Goal: Information Seeking & Learning: Learn about a topic

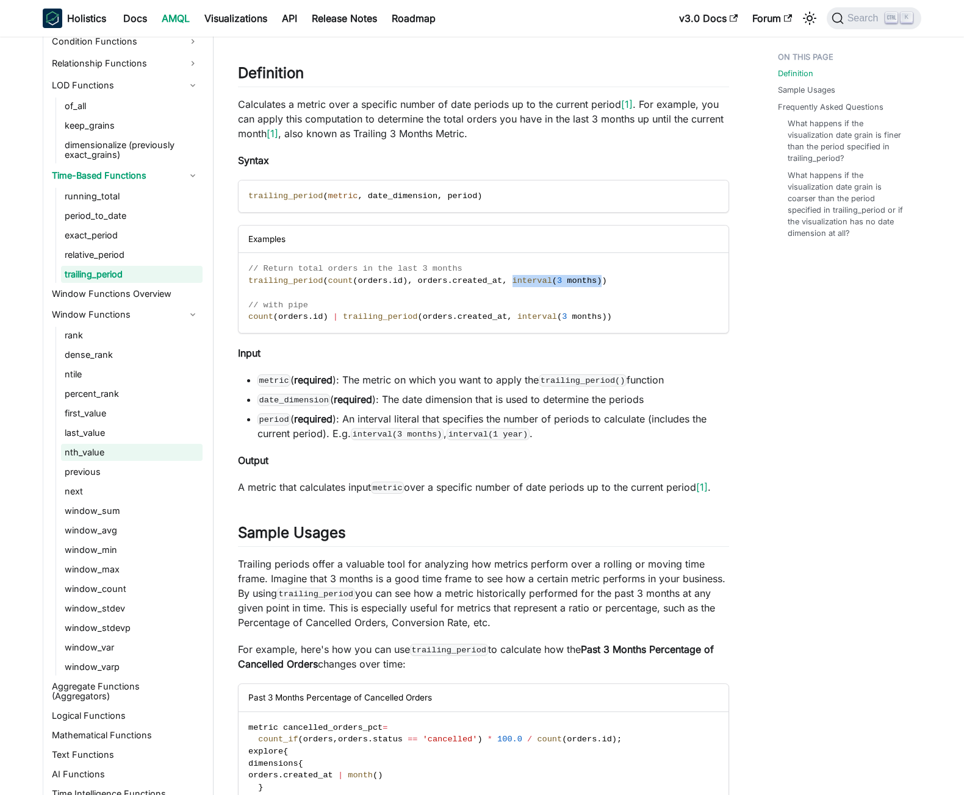
scroll to position [1166, 0]
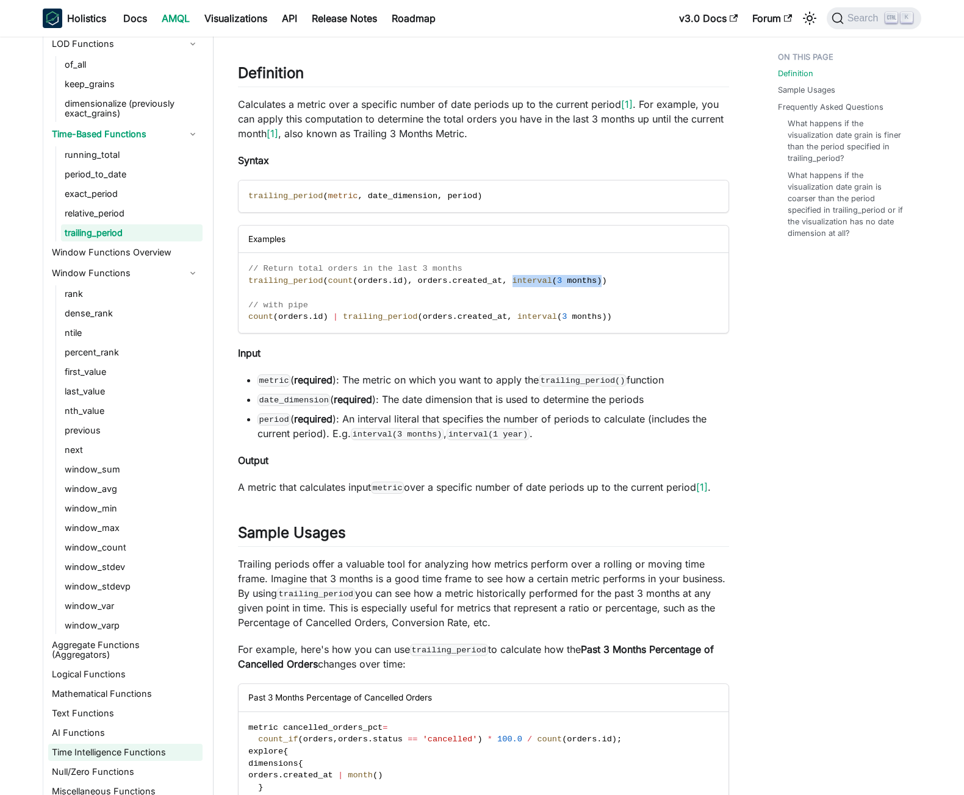
click at [106, 744] on link "Time Intelligence Functions" at bounding box center [125, 752] width 154 height 17
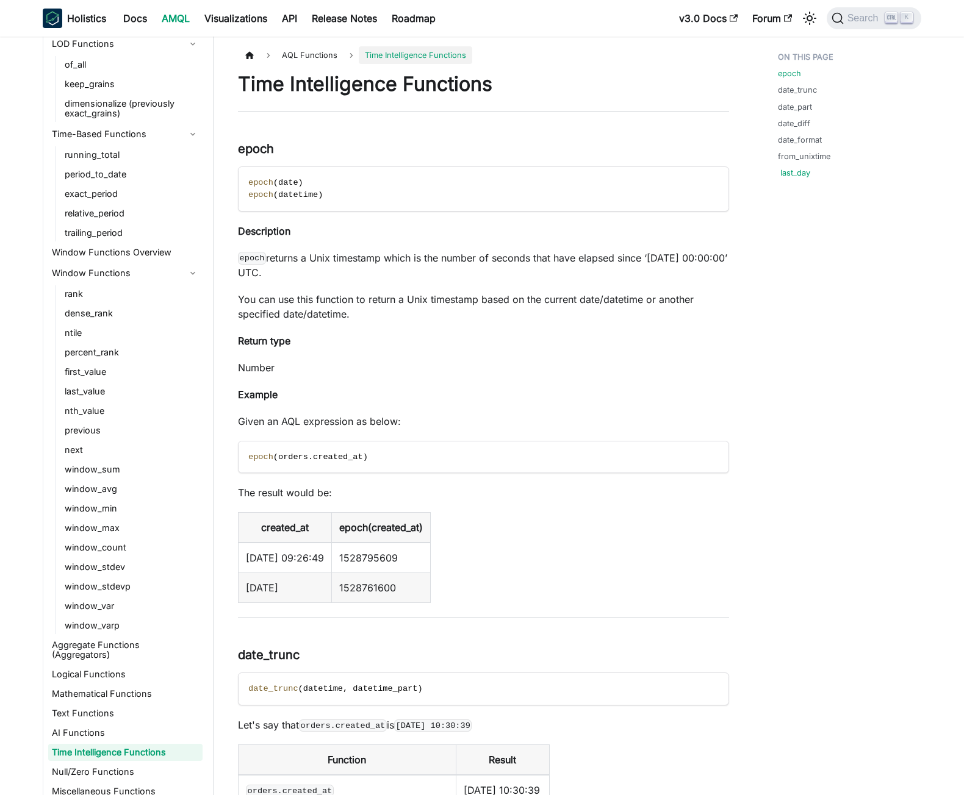
click at [802, 173] on link "last_day" at bounding box center [795, 173] width 30 height 12
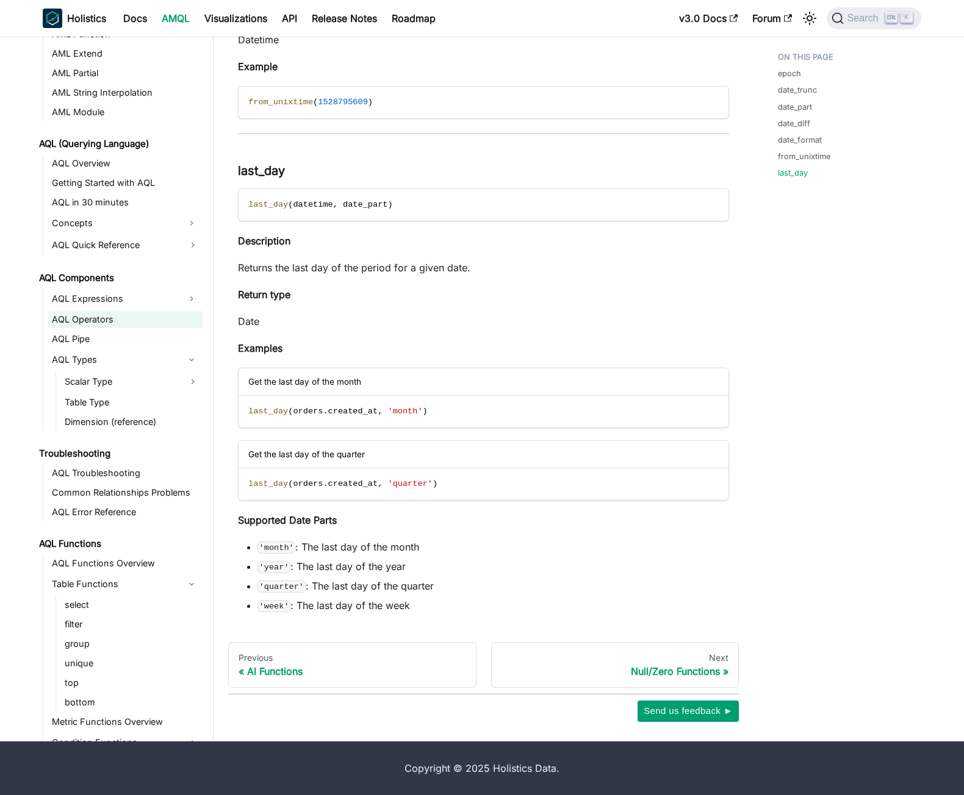
scroll to position [495, 0]
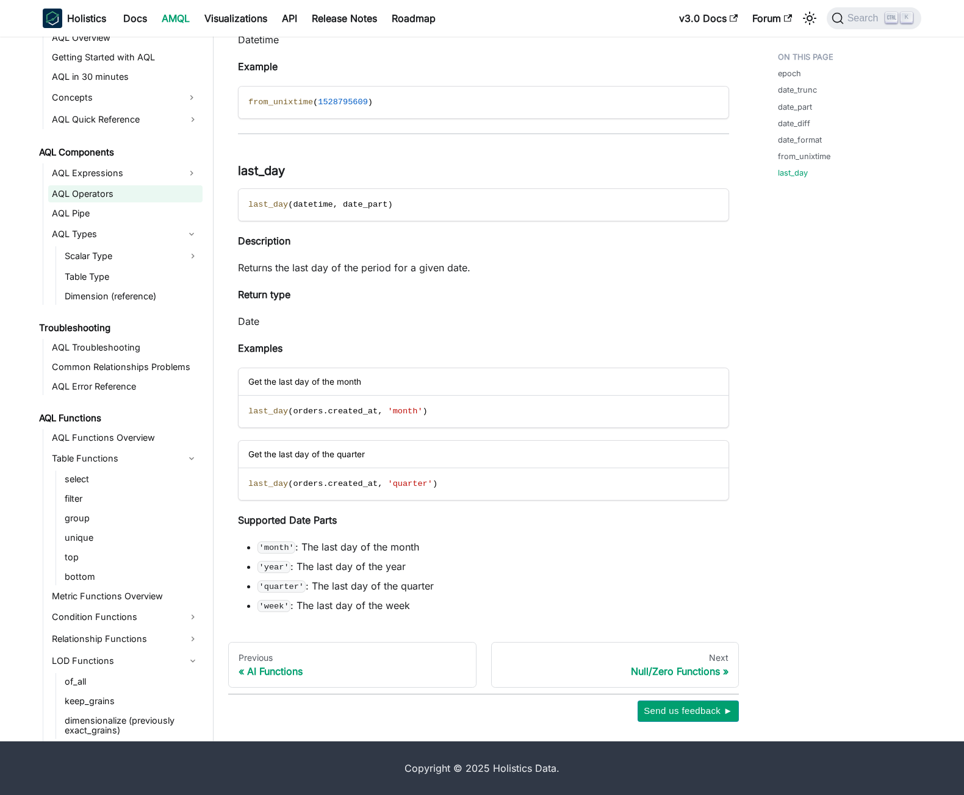
click at [107, 195] on link "AQL Operators" at bounding box center [125, 193] width 154 height 17
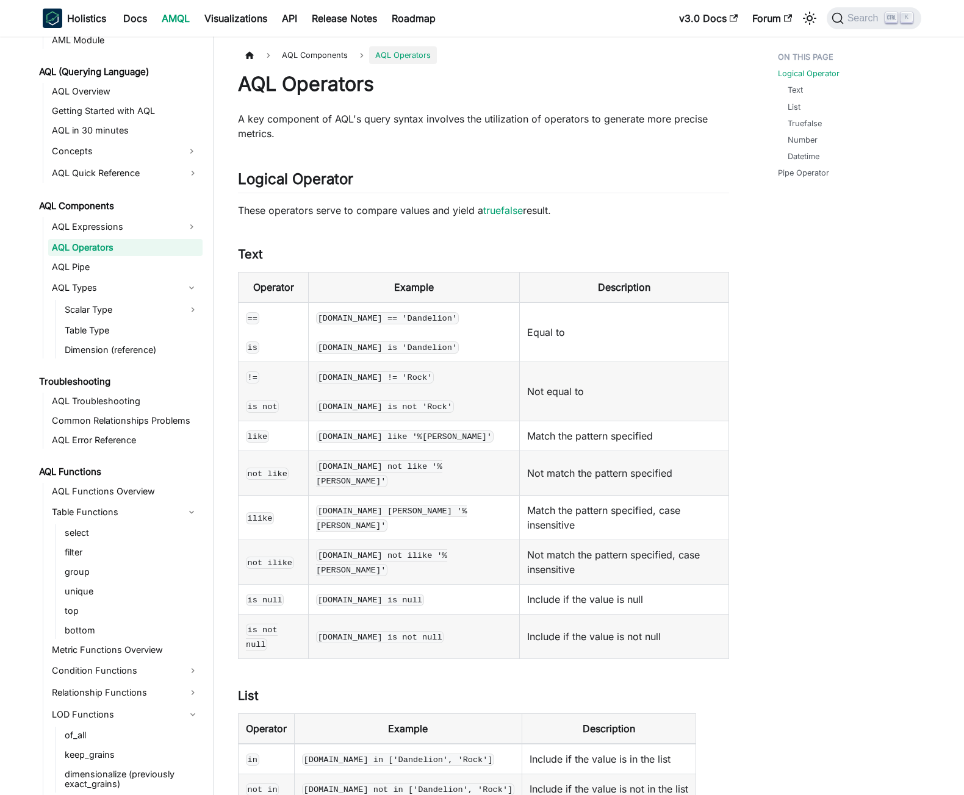
click at [798, 146] on ul "Text List Truefalse Number Datetime" at bounding box center [846, 123] width 136 height 78
click at [800, 155] on link "Datetime" at bounding box center [806, 157] width 32 height 12
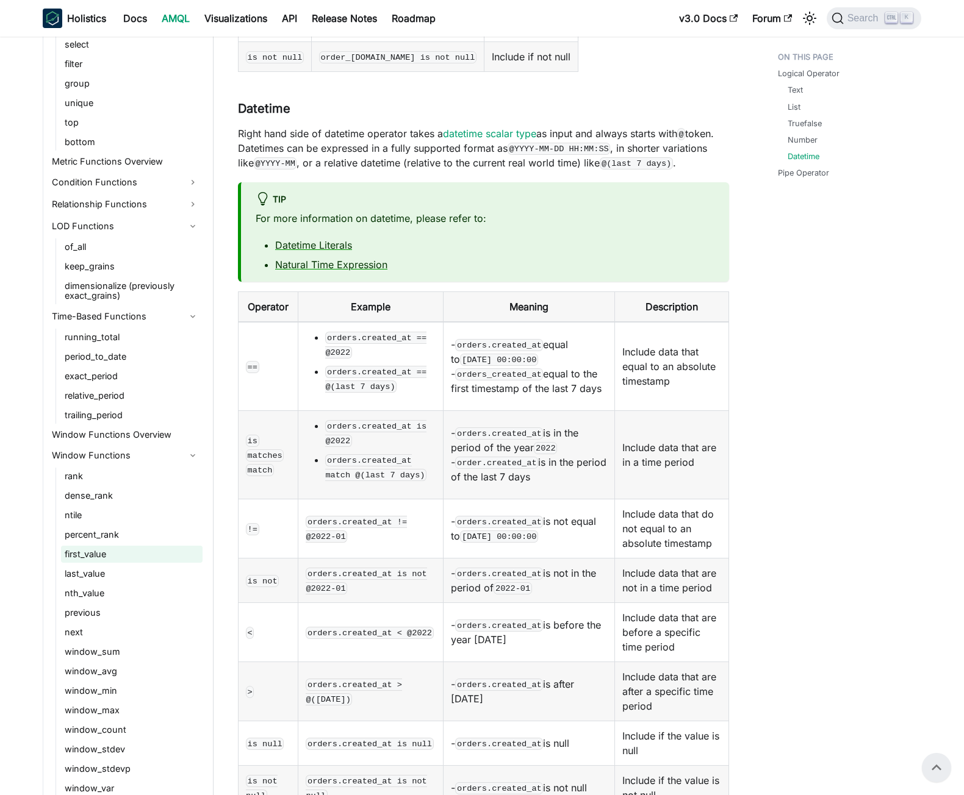
scroll to position [1166, 0]
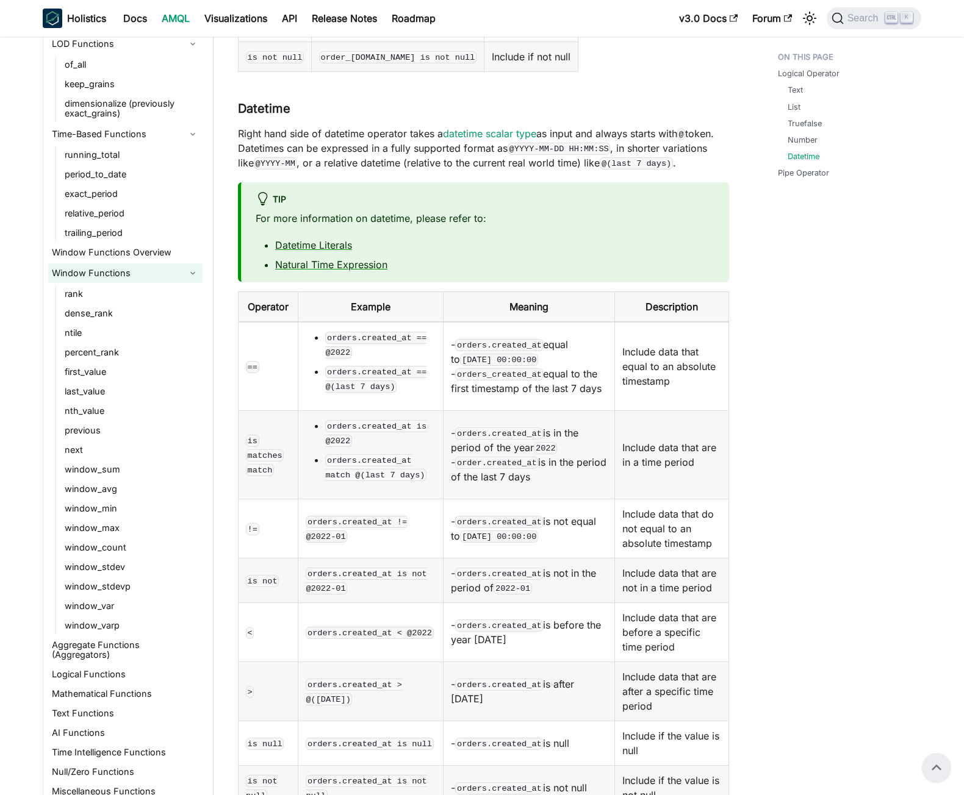
click at [185, 278] on link "Window Functions" at bounding box center [125, 273] width 154 height 20
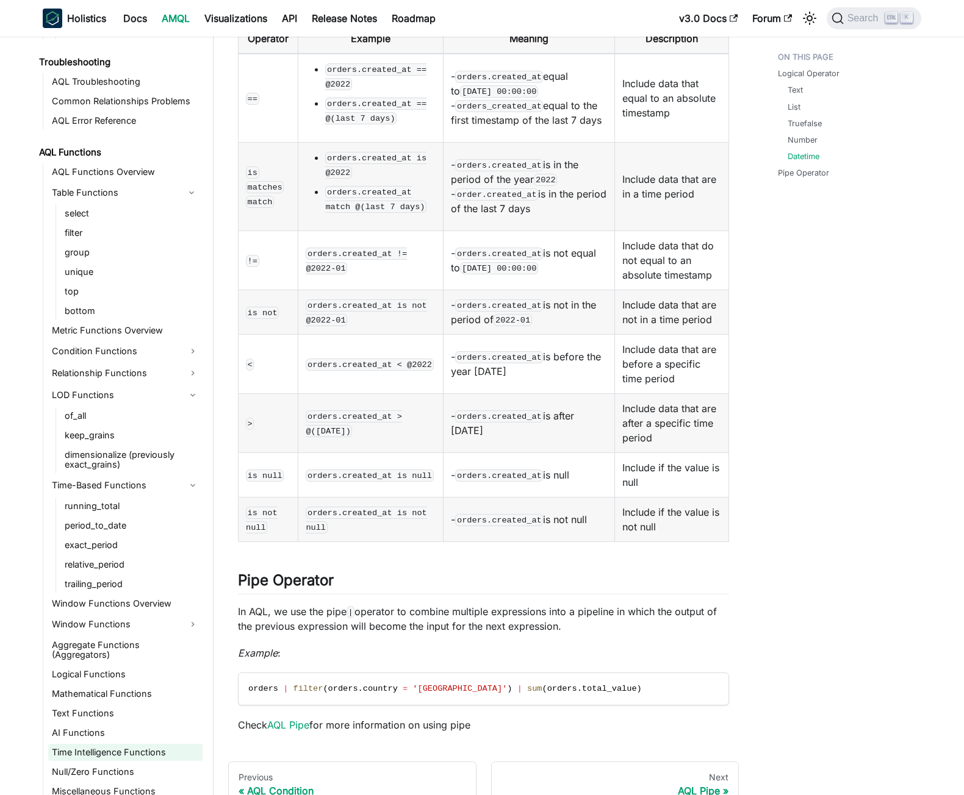
scroll to position [1590, 0]
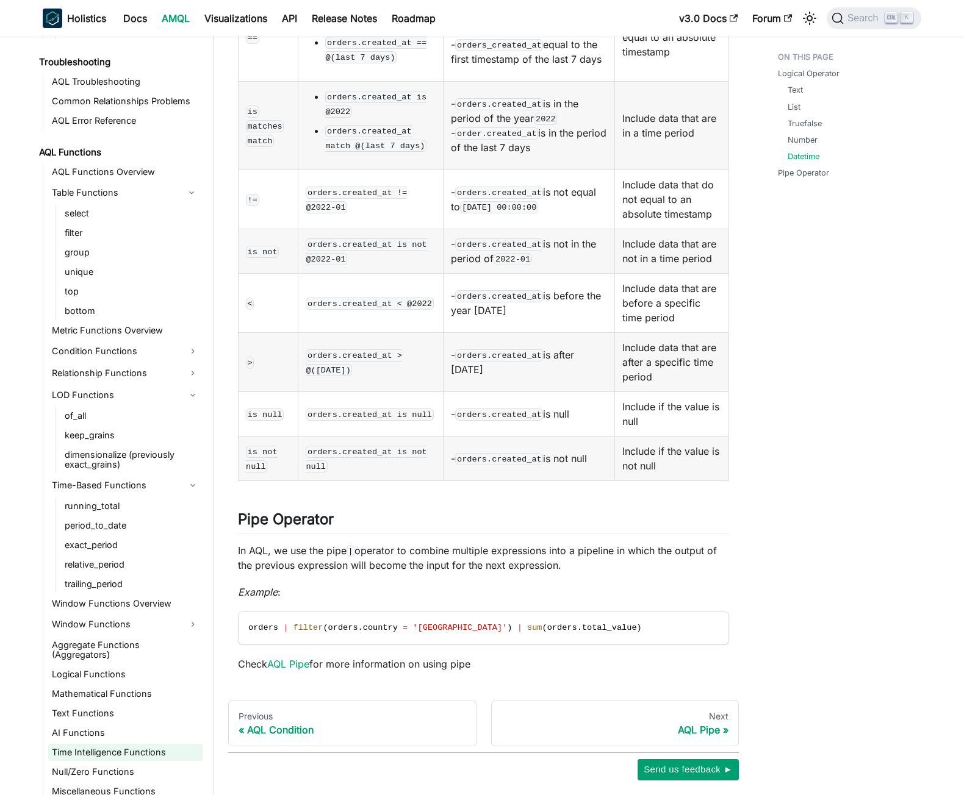
click at [106, 744] on link "Time Intelligence Functions" at bounding box center [125, 752] width 154 height 17
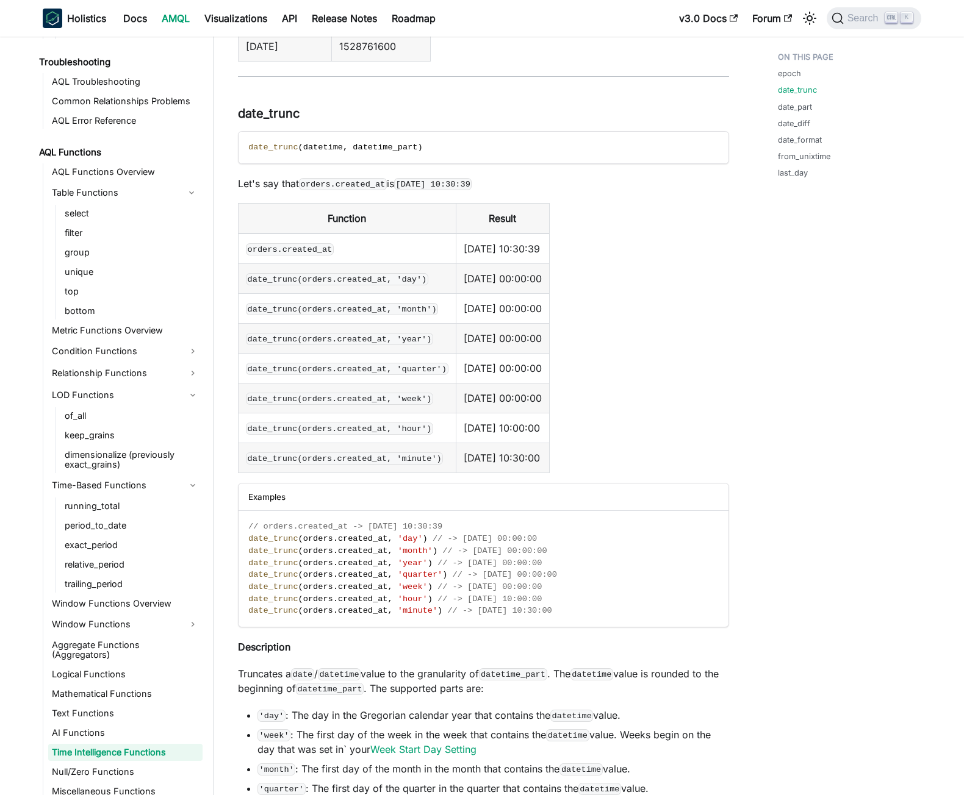
scroll to position [549, 0]
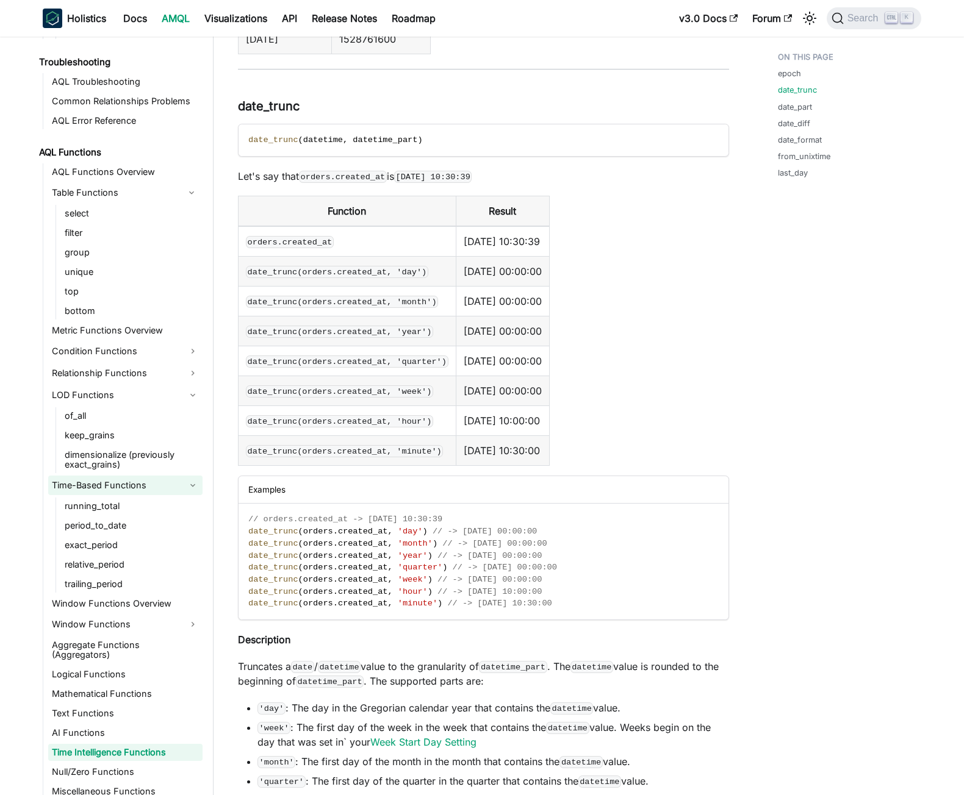
click at [196, 484] on link "Time-Based Functions" at bounding box center [125, 486] width 154 height 20
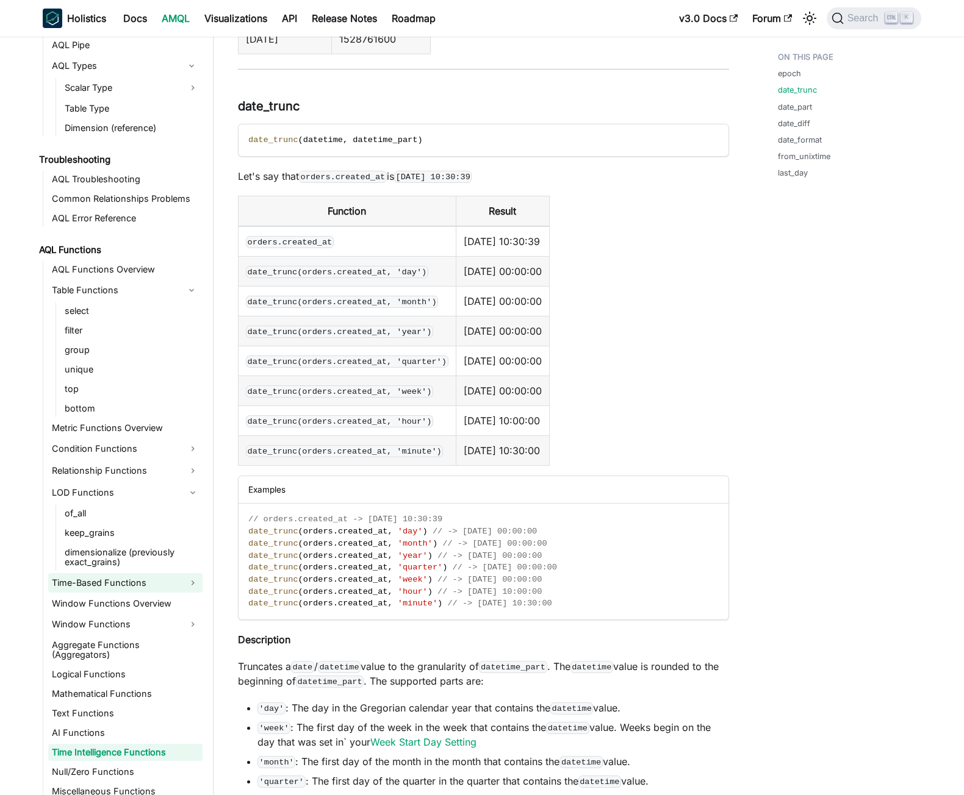
click at [94, 584] on link "Time-Based Functions" at bounding box center [125, 583] width 154 height 20
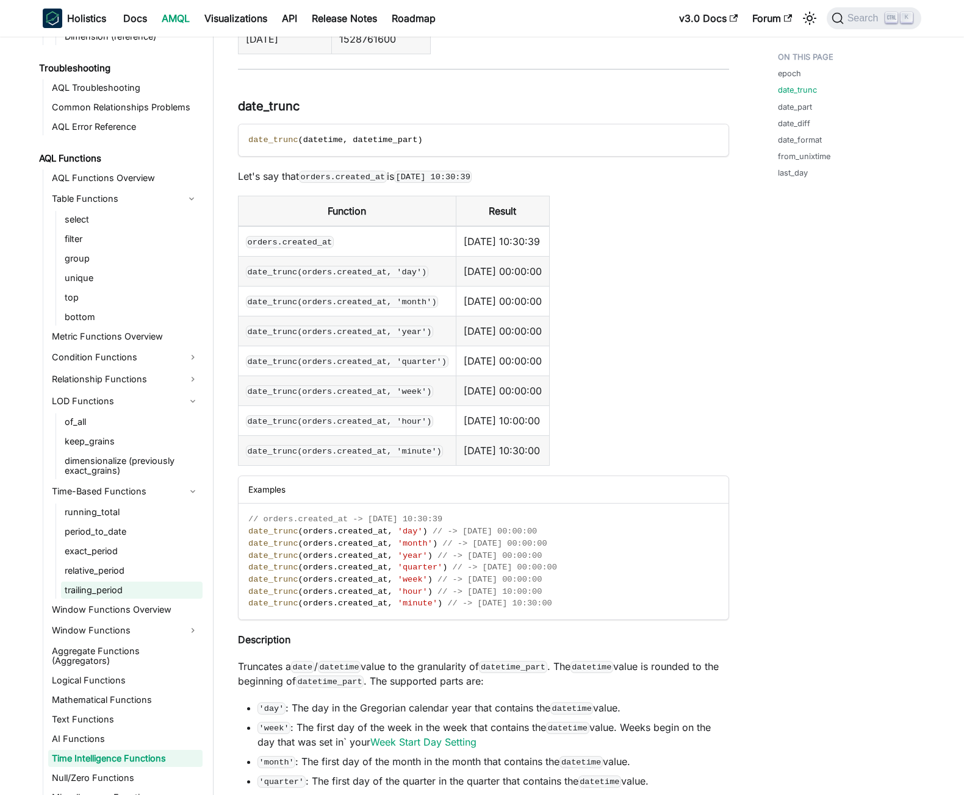
scroll to position [815, 0]
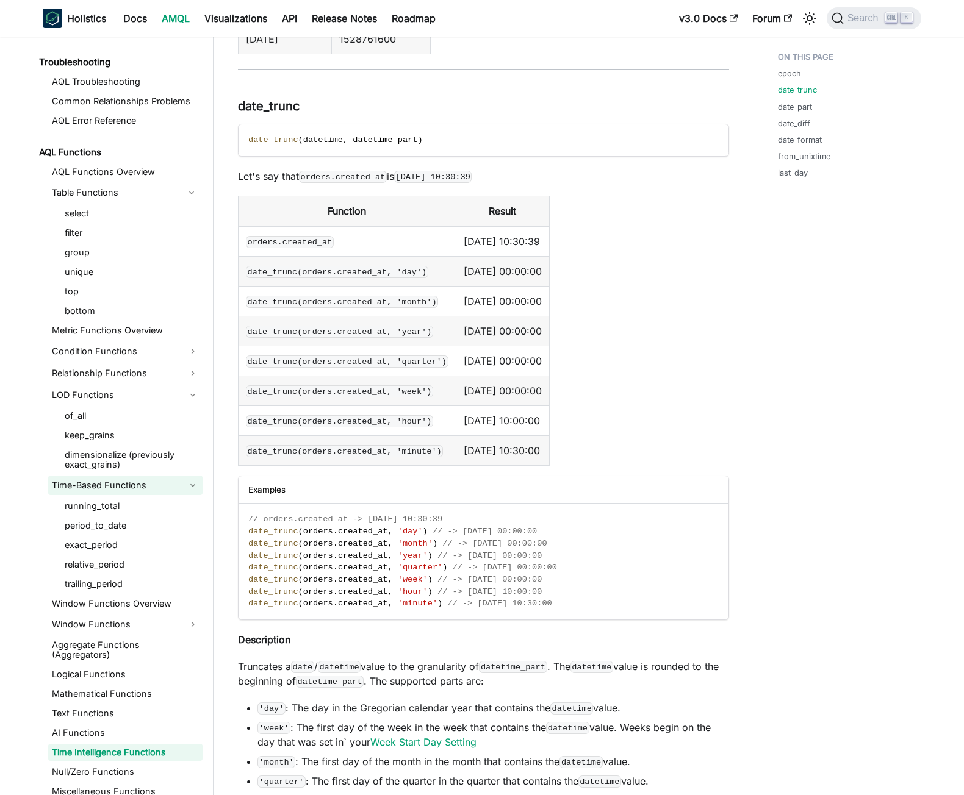
click at [191, 488] on link "Time-Based Functions" at bounding box center [125, 486] width 154 height 20
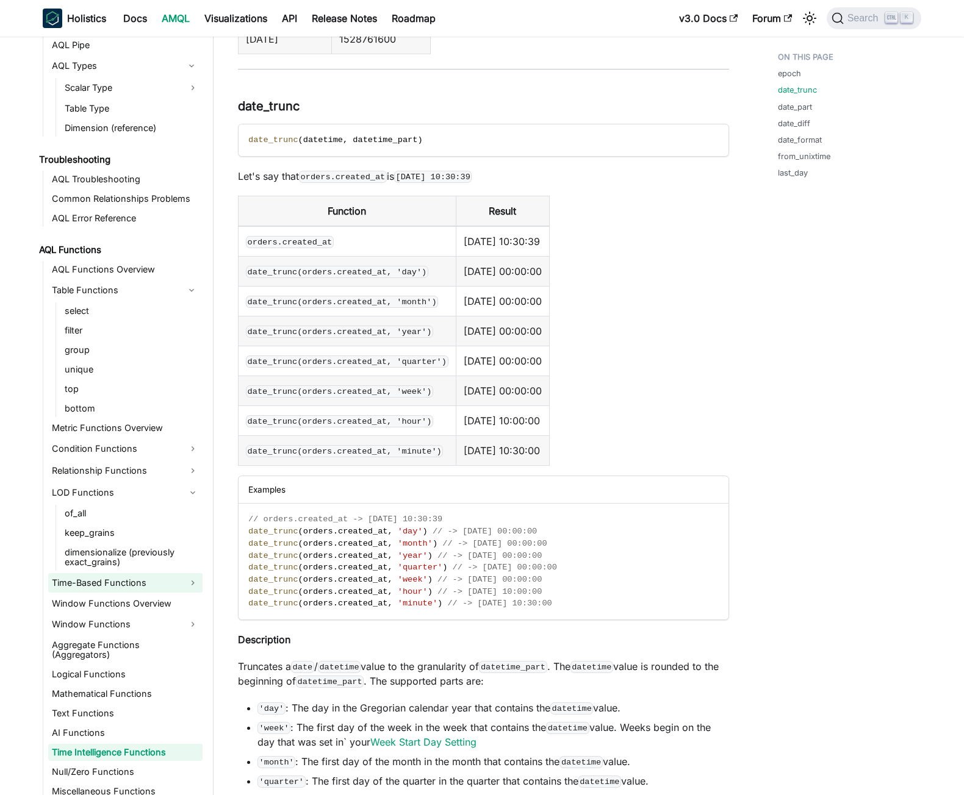
click at [137, 590] on link "Time-Based Functions" at bounding box center [125, 583] width 154 height 20
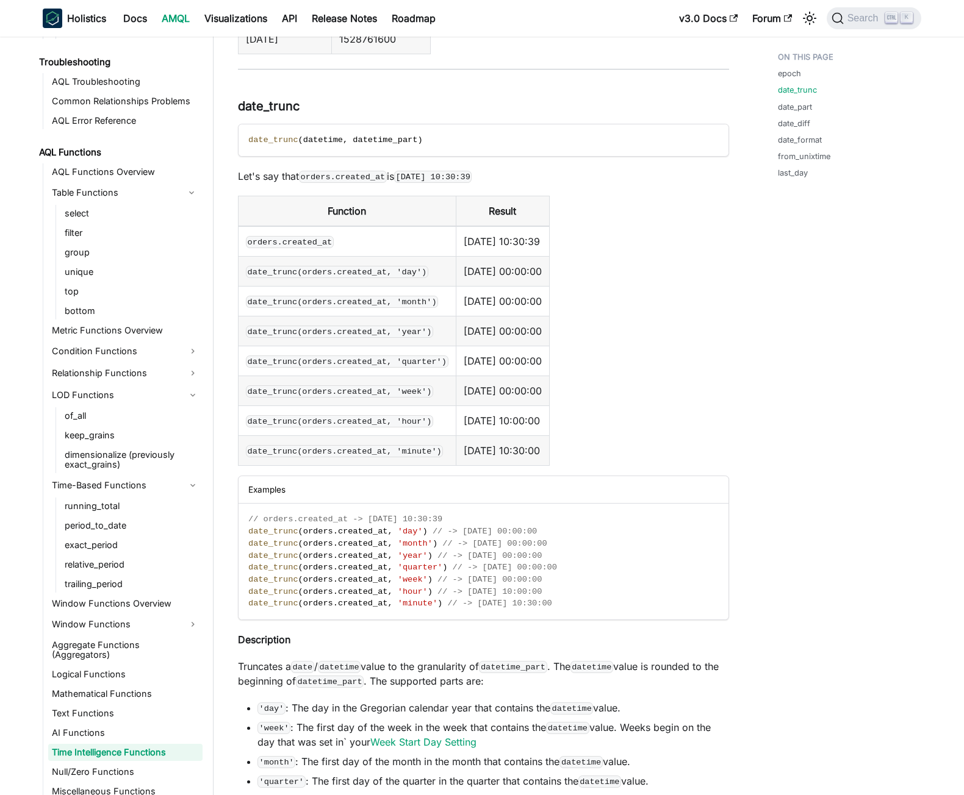
click at [121, 515] on ul "running_total period_to_date exact_period relative_period trailing_period" at bounding box center [128, 545] width 147 height 95
click at [107, 509] on link "running_total" at bounding box center [131, 506] width 141 height 17
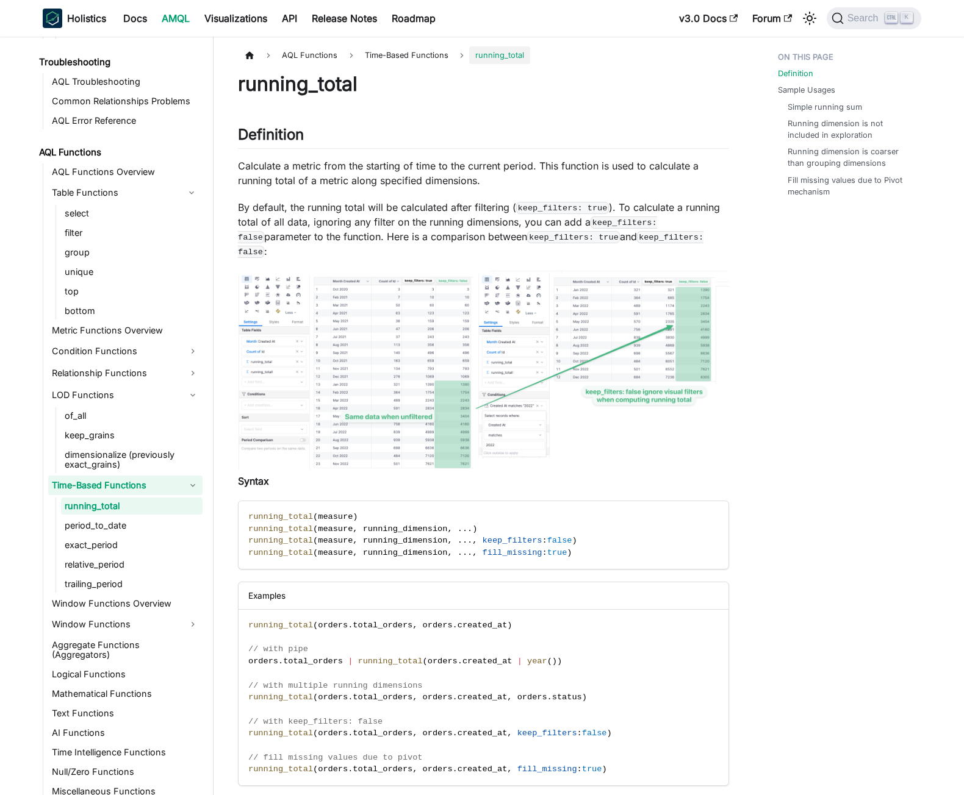
click at [189, 484] on link "Time-Based Functions" at bounding box center [125, 486] width 154 height 20
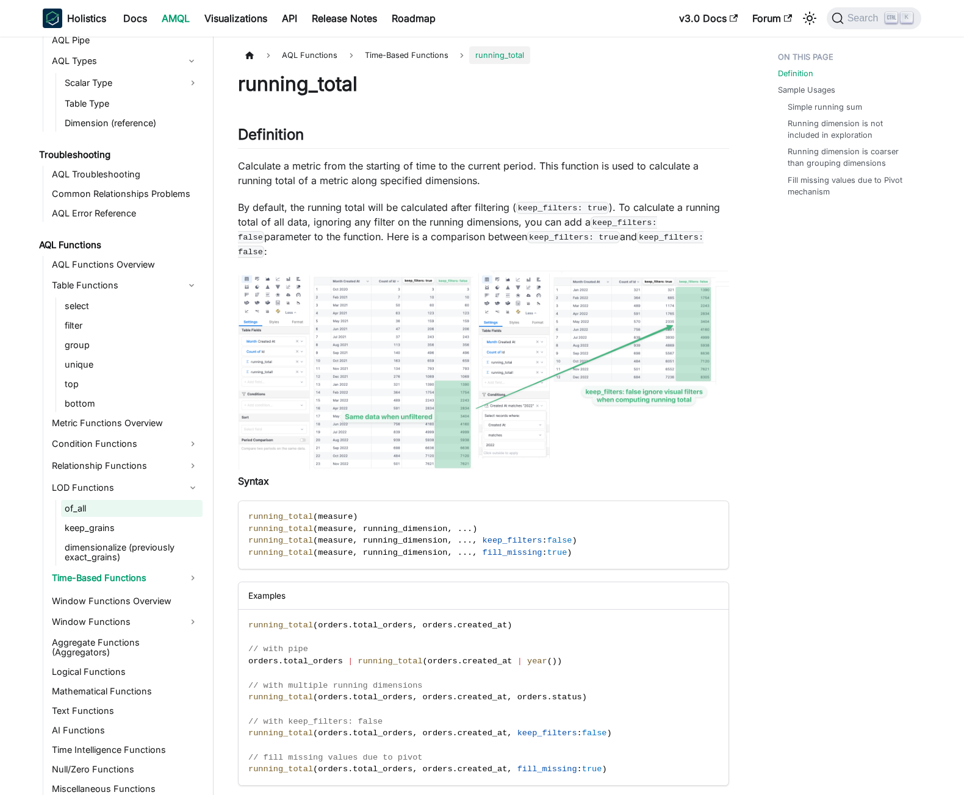
scroll to position [717, 0]
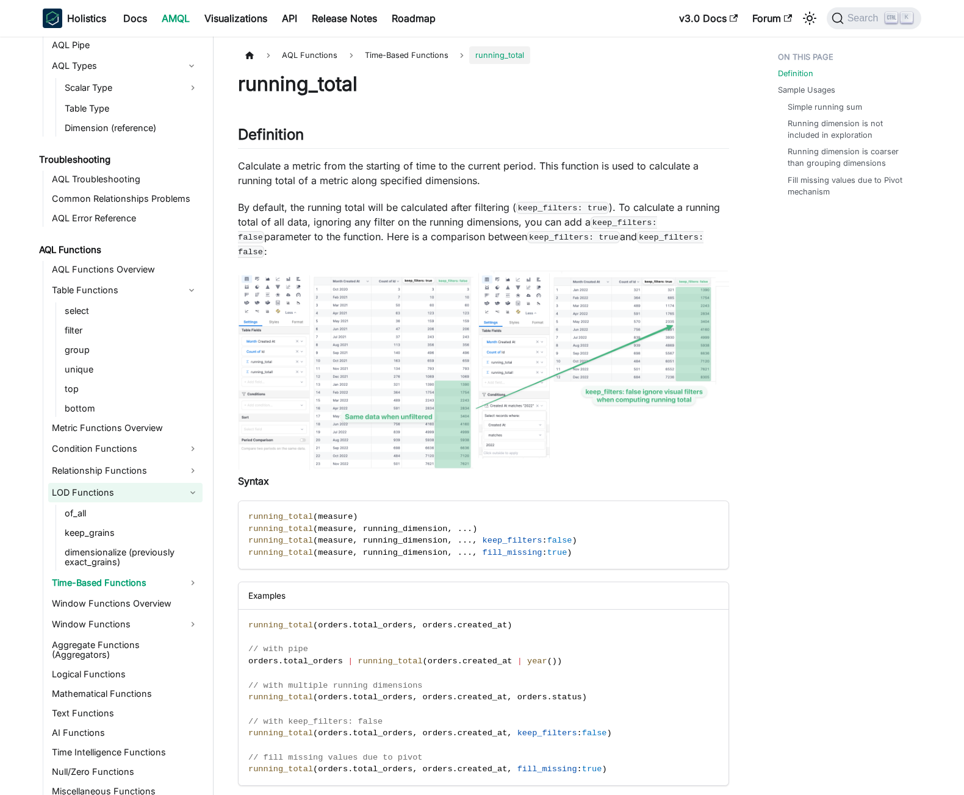
click at [193, 490] on link "LOD Functions" at bounding box center [125, 493] width 154 height 20
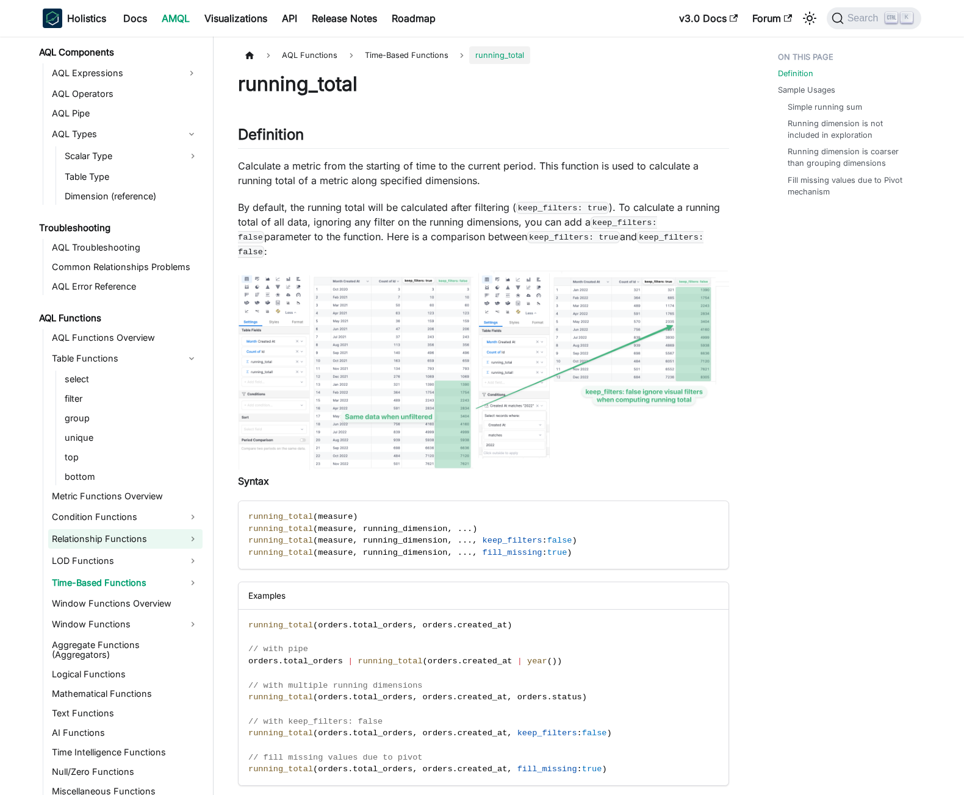
scroll to position [649, 0]
click at [191, 356] on button "Collapse sidebar category 'Table Functions'" at bounding box center [192, 359] width 22 height 20
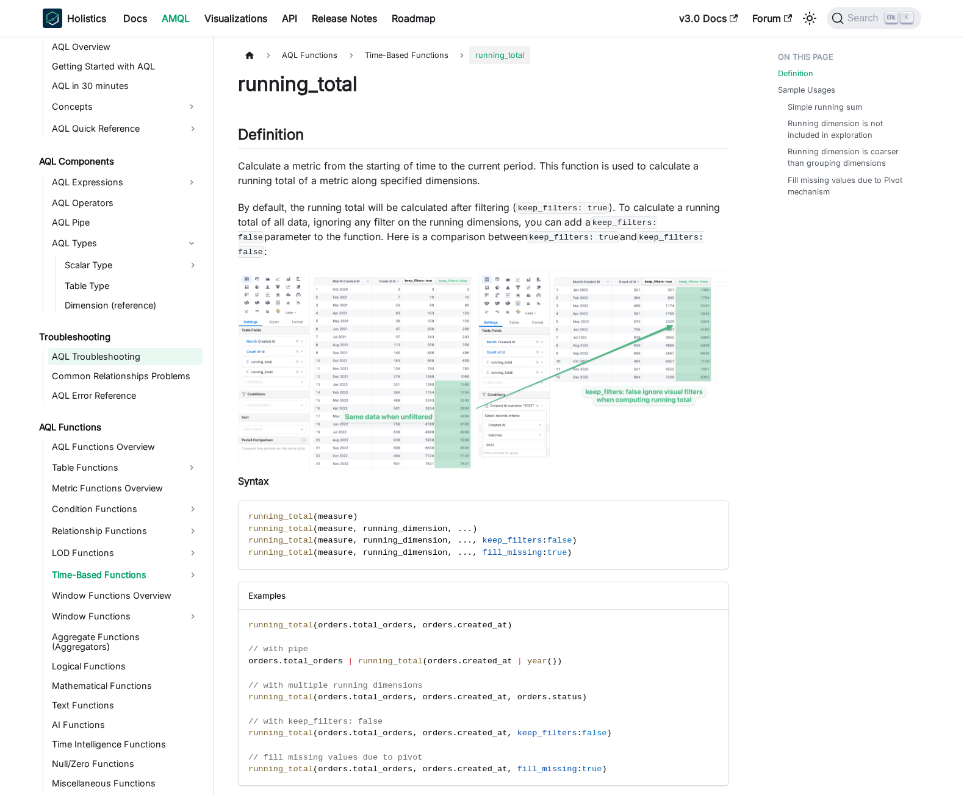
scroll to position [532, 0]
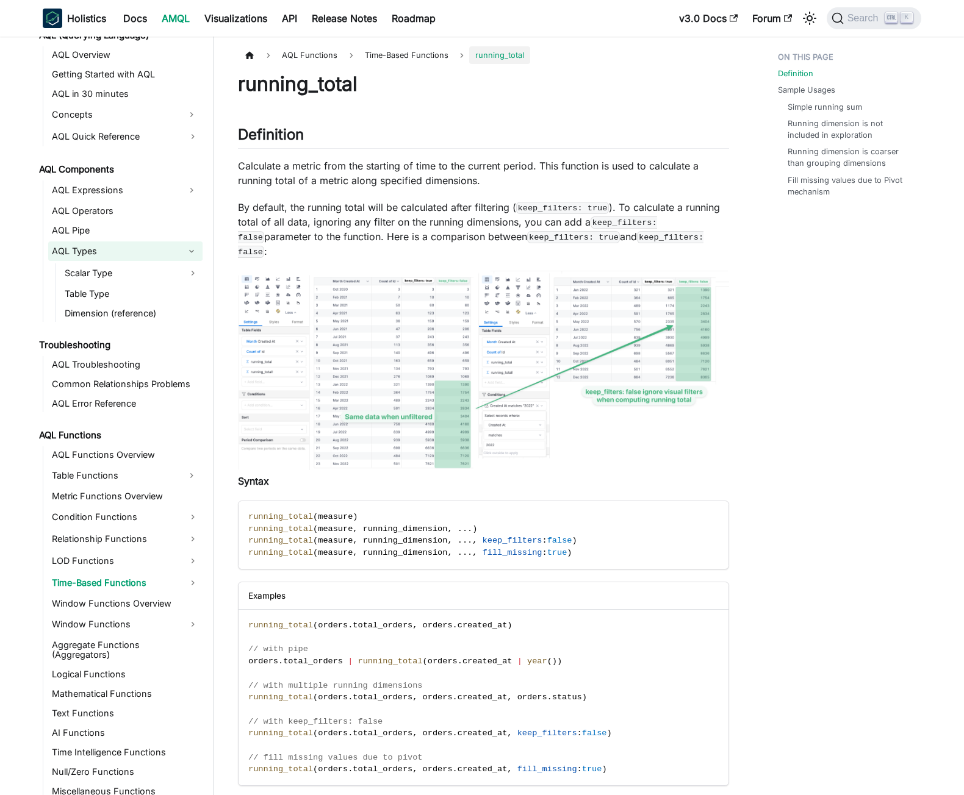
click at [194, 254] on button "Collapse sidebar category 'AQL Types'" at bounding box center [192, 251] width 22 height 20
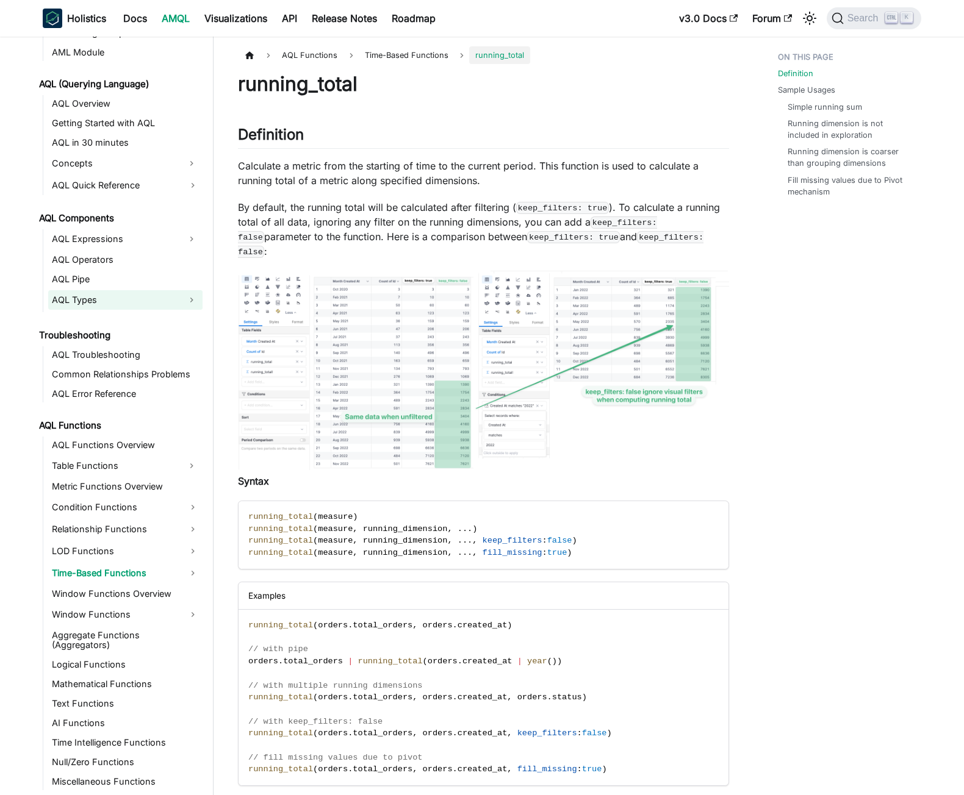
scroll to position [471, 0]
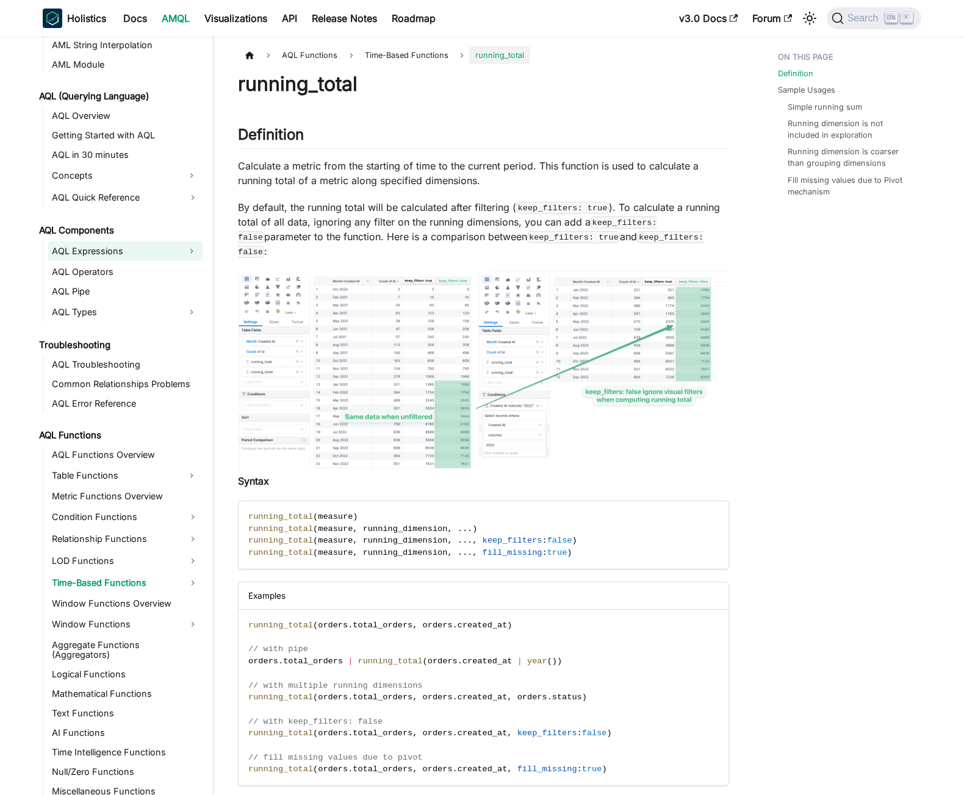
click at [186, 251] on button "Expand sidebar category 'AQL Expressions'" at bounding box center [192, 251] width 22 height 20
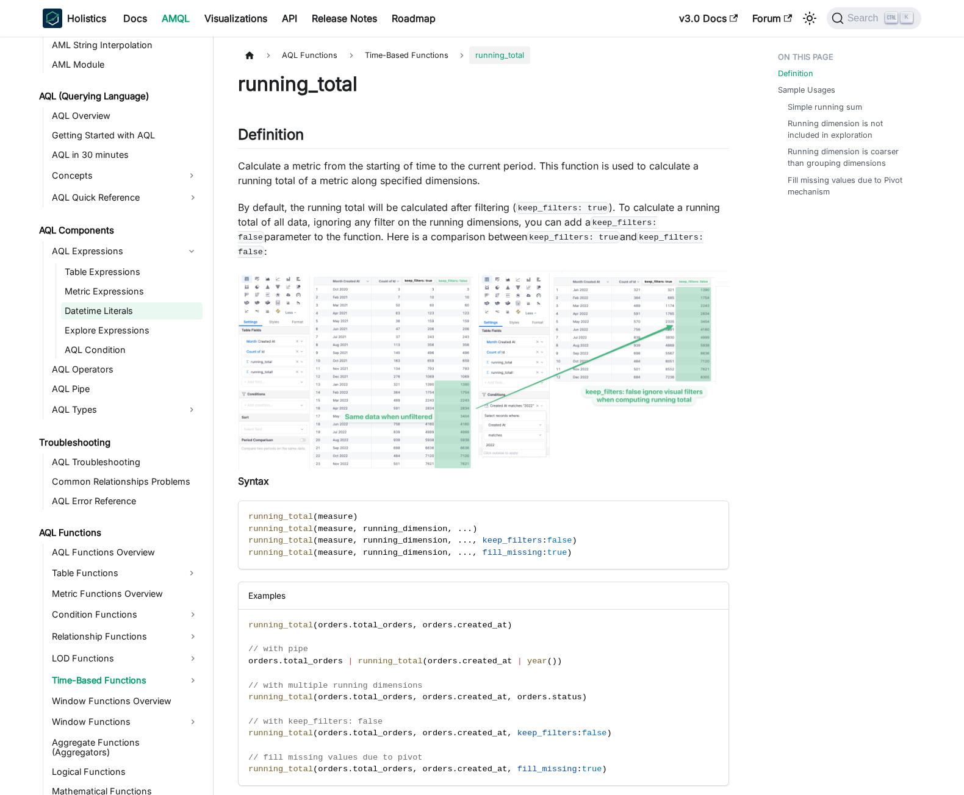
click at [110, 309] on link "Datetime Literals" at bounding box center [131, 310] width 141 height 17
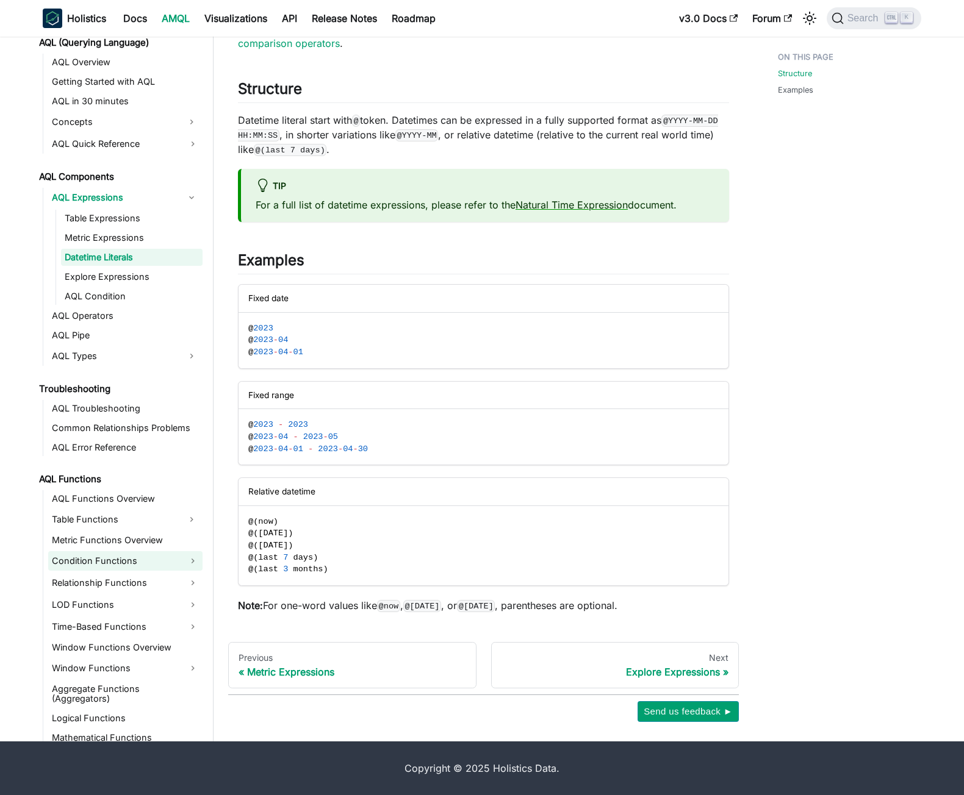
scroll to position [568, 0]
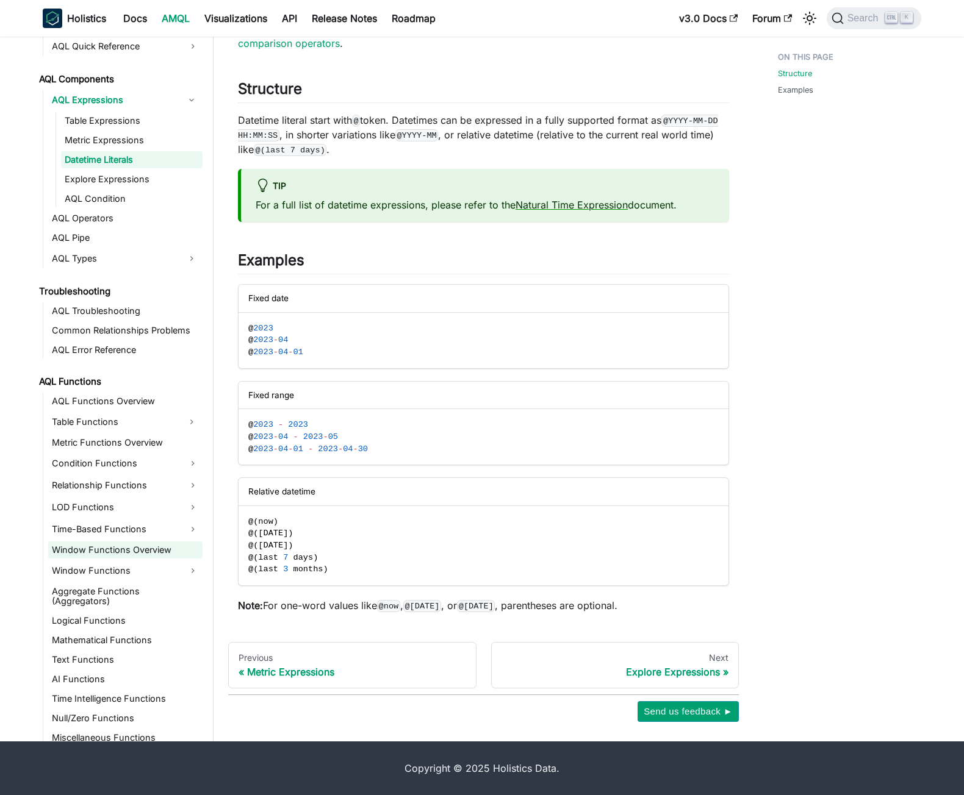
click at [168, 549] on link "Window Functions Overview" at bounding box center [125, 550] width 154 height 17
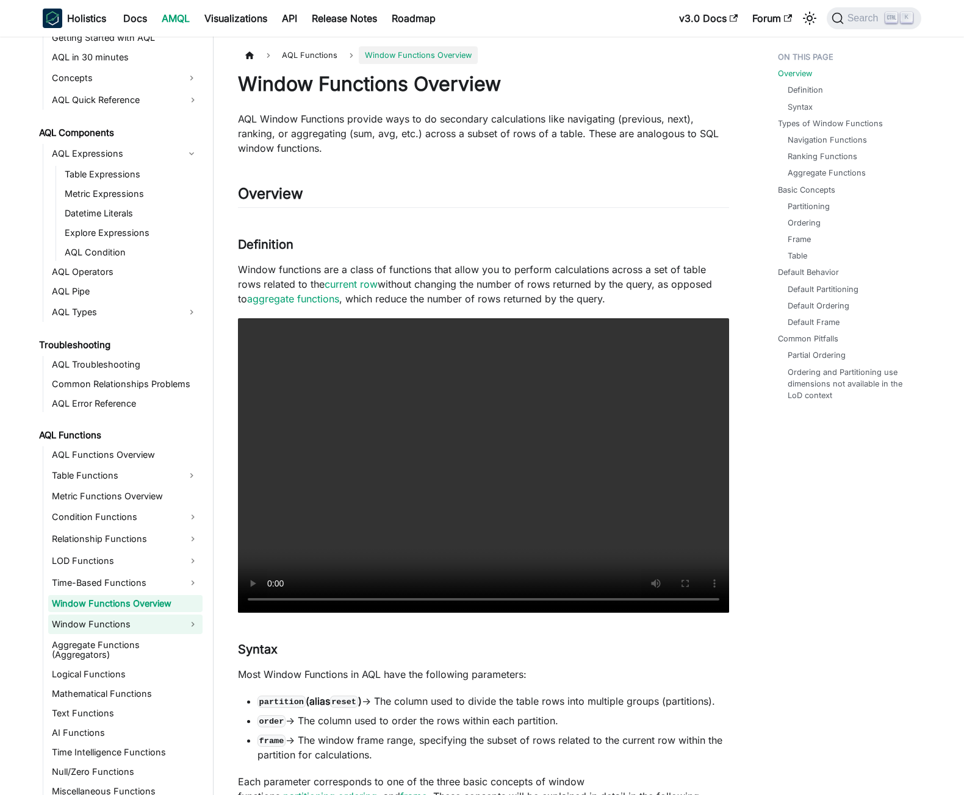
click at [131, 622] on link "Window Functions" at bounding box center [125, 625] width 154 height 20
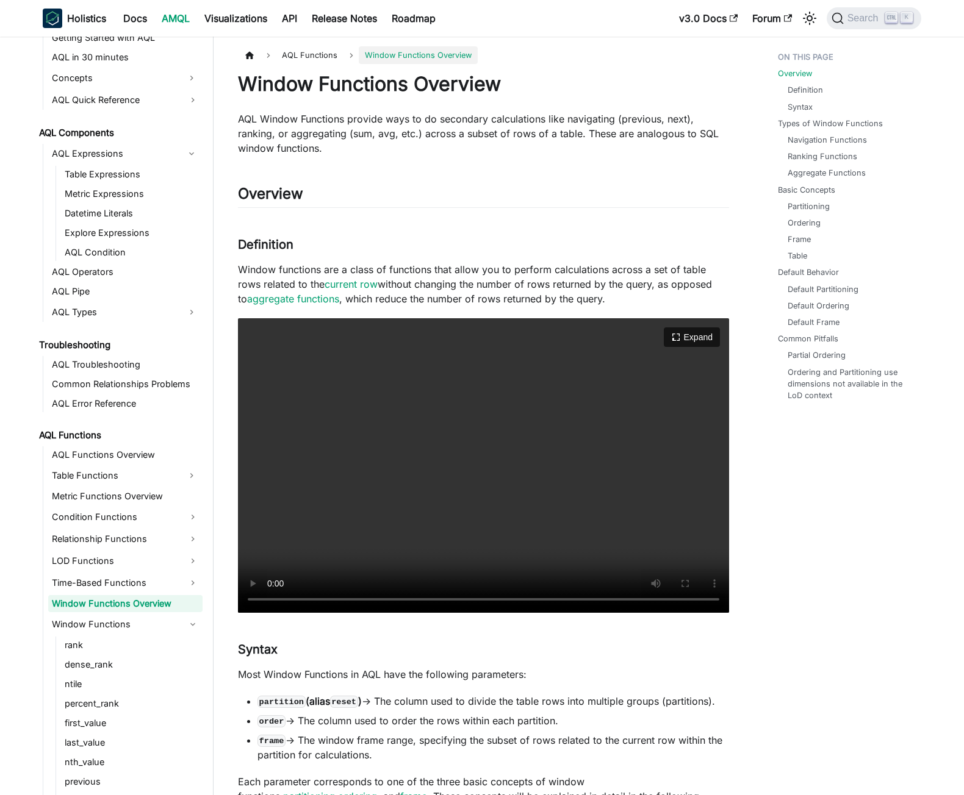
click at [535, 552] on video "Your browser does not support embedding video, but you can download it ." at bounding box center [483, 465] width 491 height 295
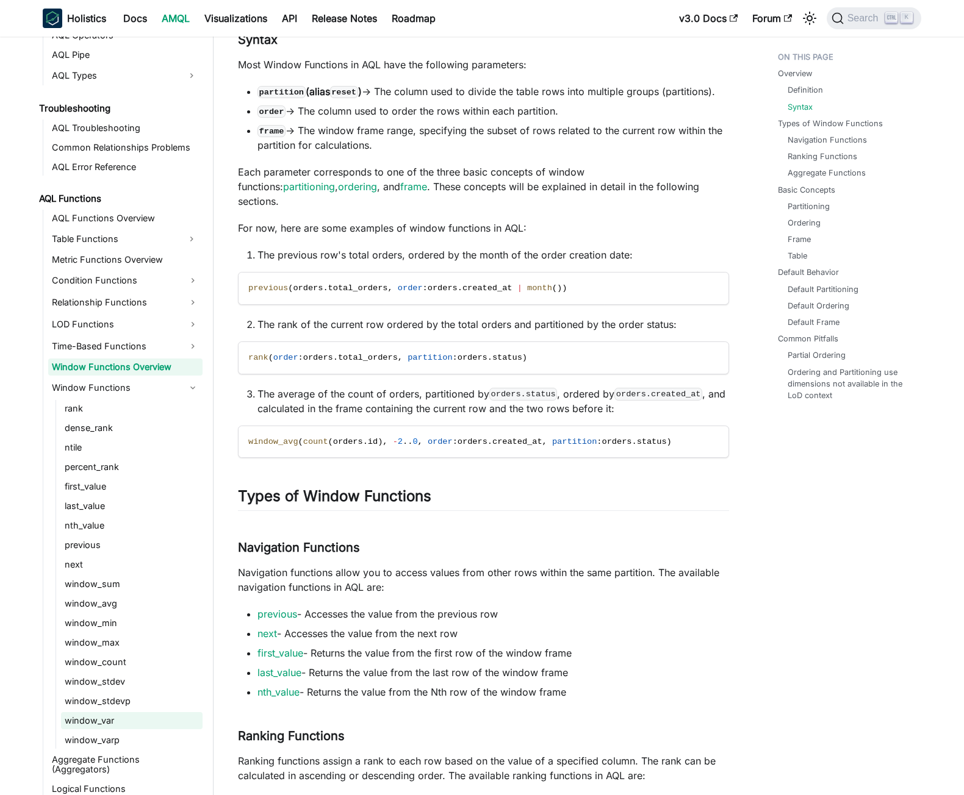
scroll to position [920, 0]
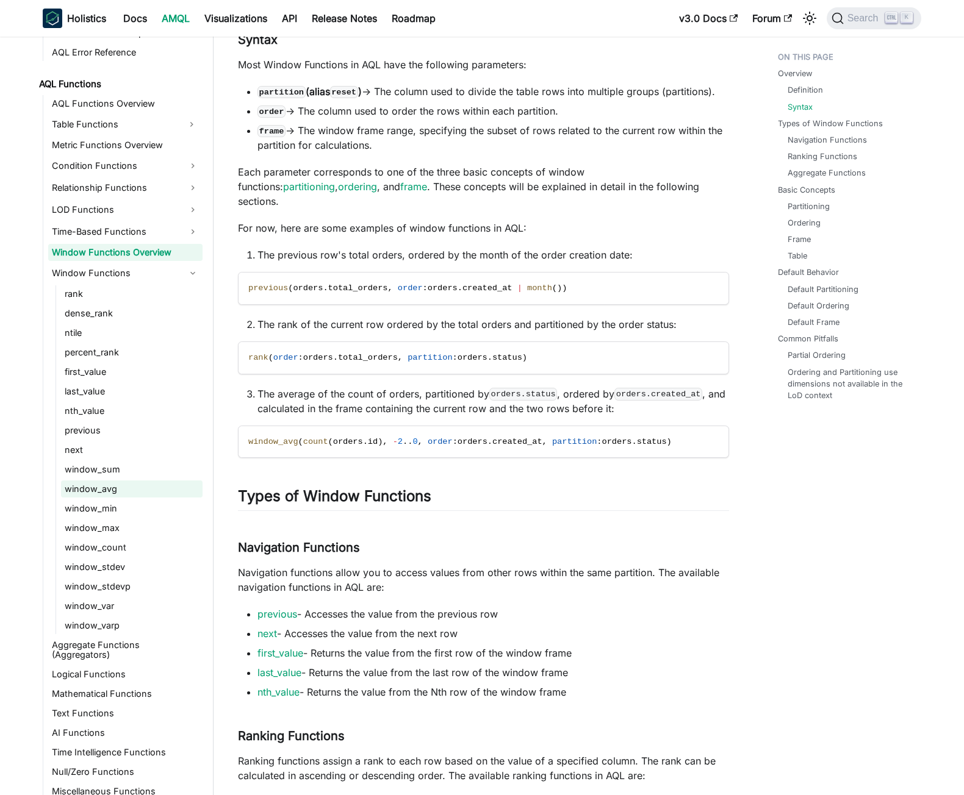
click at [93, 489] on link "window_avg" at bounding box center [131, 489] width 141 height 17
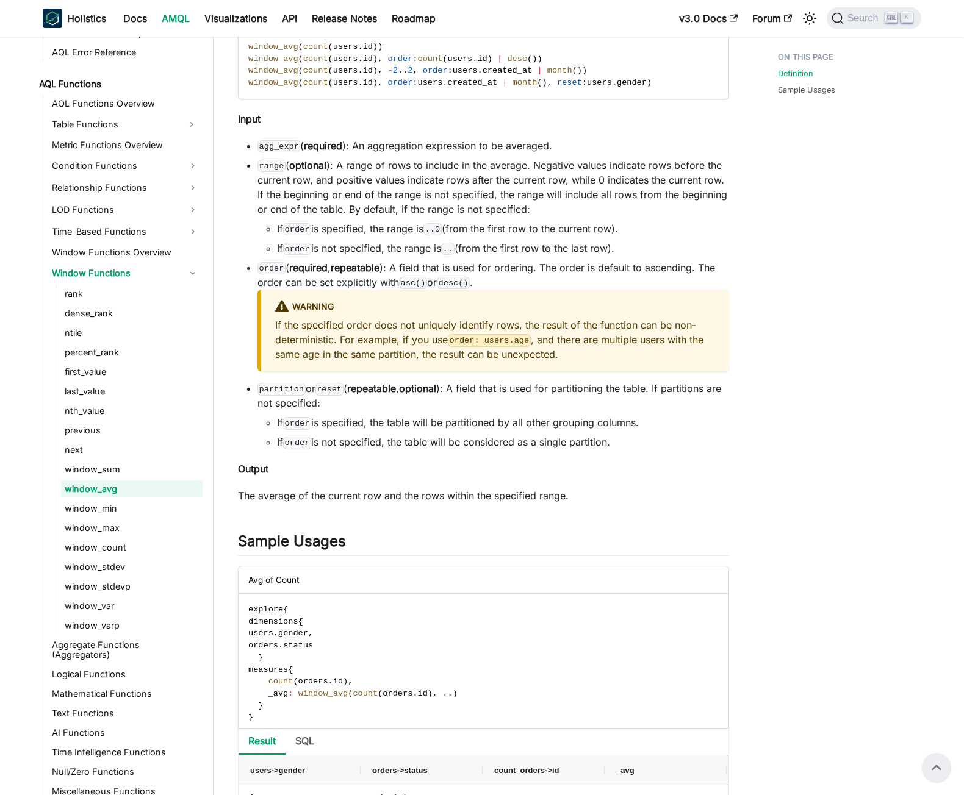
scroll to position [384, 0]
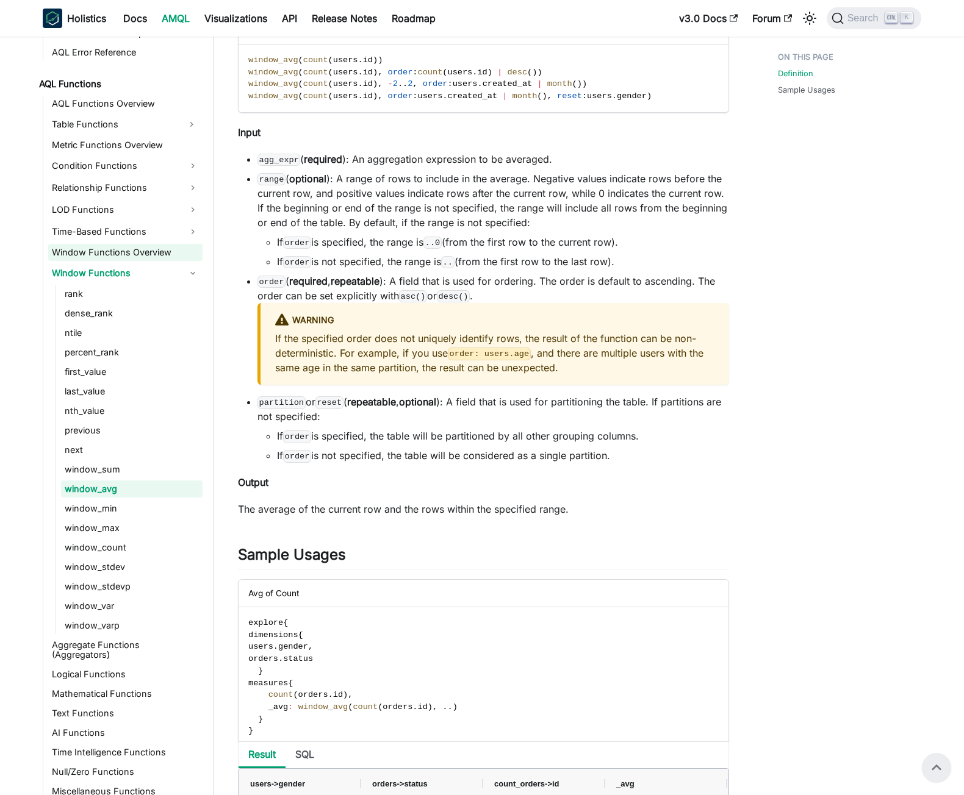
click at [149, 252] on link "Window Functions Overview" at bounding box center [125, 252] width 154 height 17
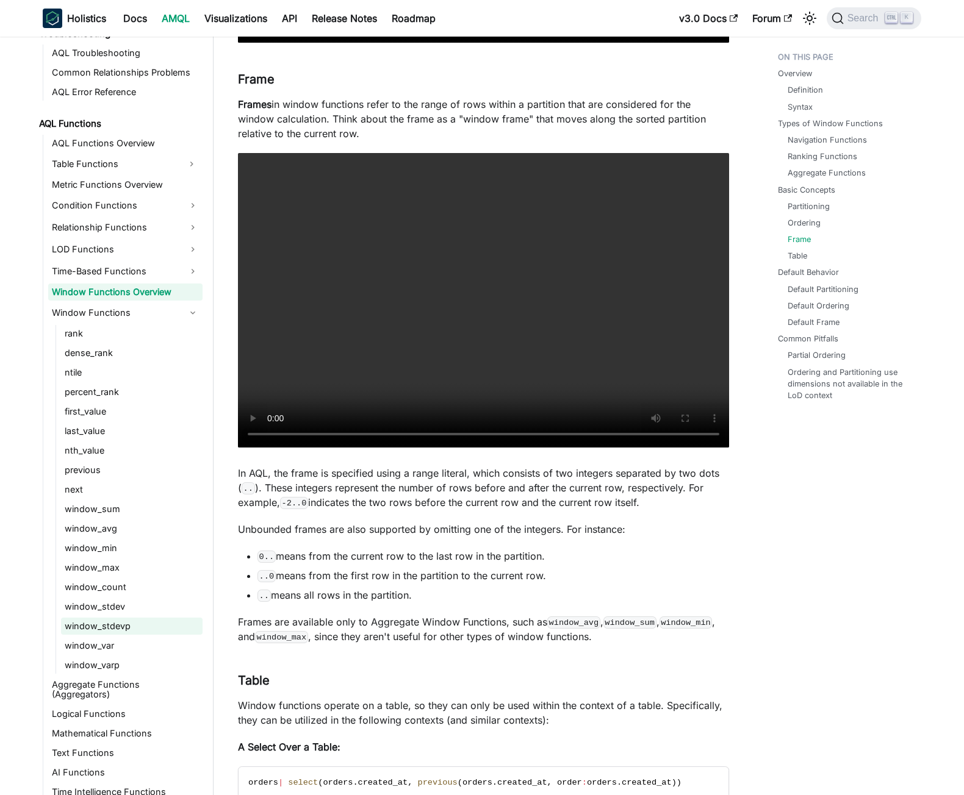
scroll to position [859, 0]
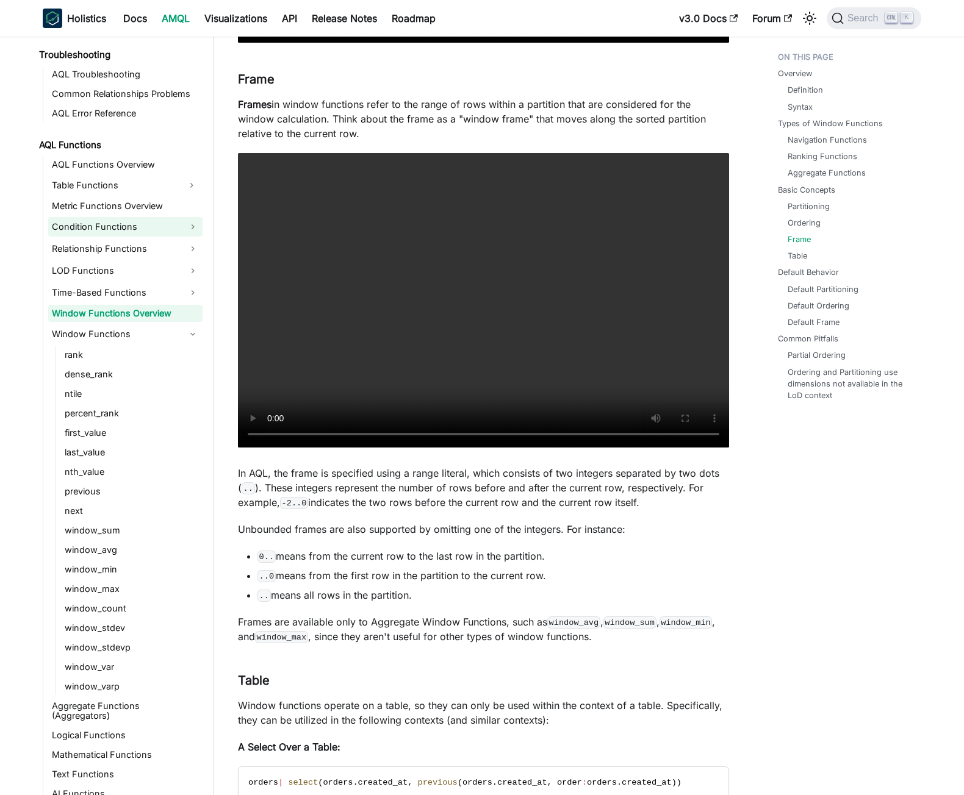
click at [129, 226] on link "Condition Functions" at bounding box center [125, 227] width 154 height 20
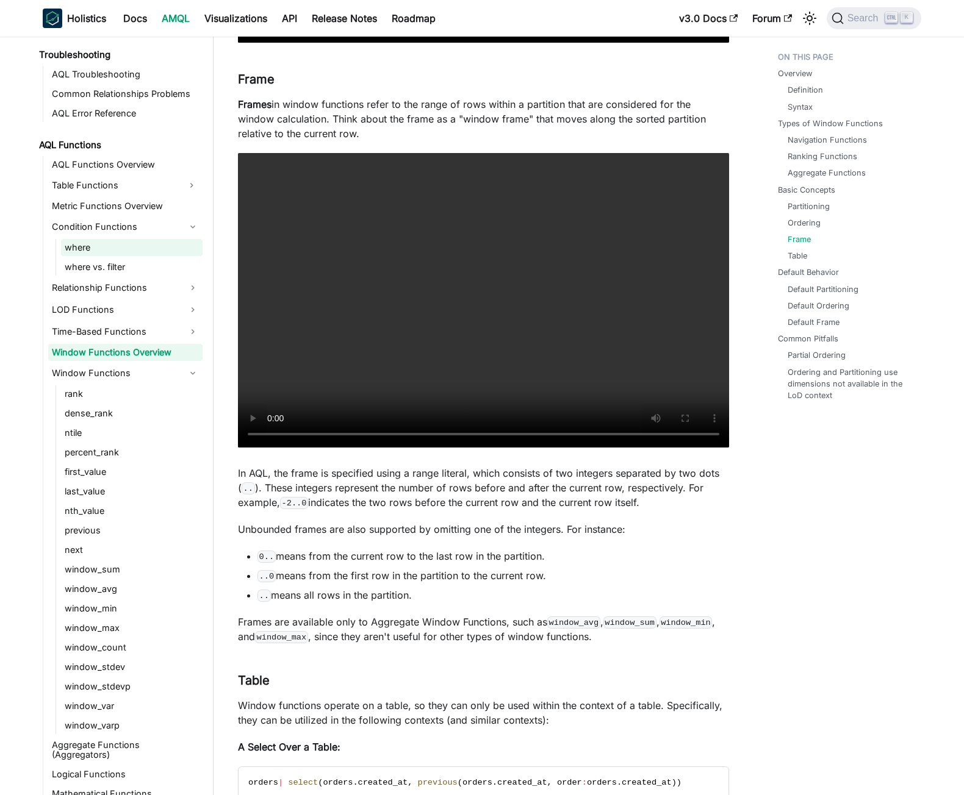
click at [82, 250] on link "where" at bounding box center [131, 247] width 141 height 17
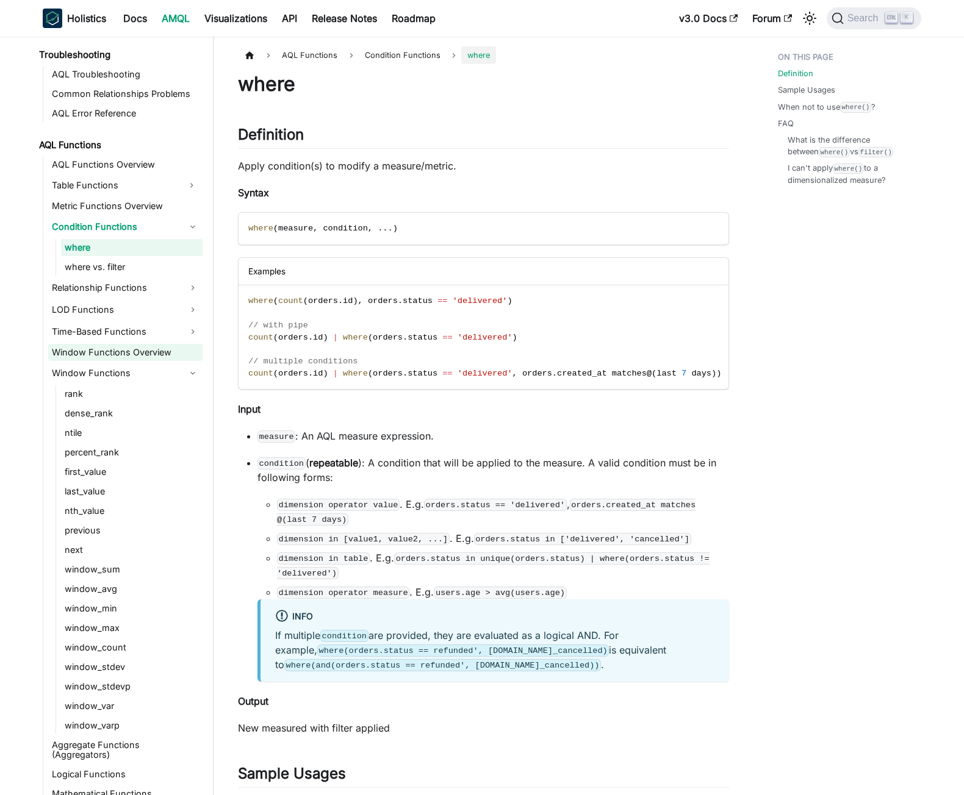
click at [86, 348] on link "Window Functions Overview" at bounding box center [125, 352] width 154 height 17
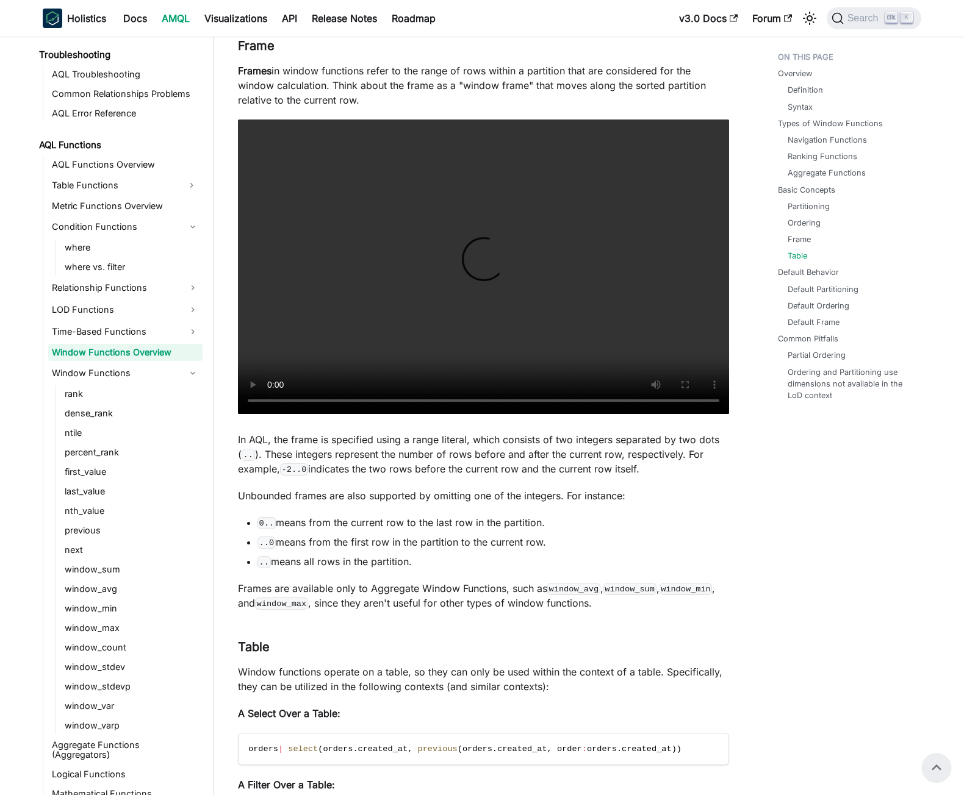
scroll to position [3566, 0]
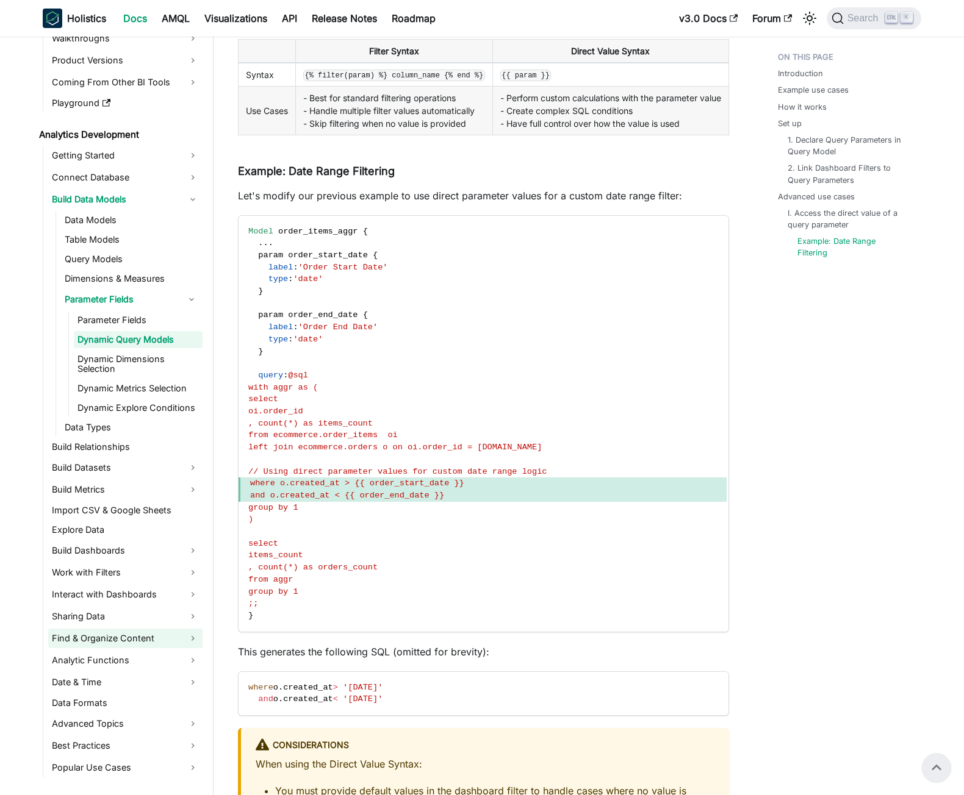
scroll to position [122, 0]
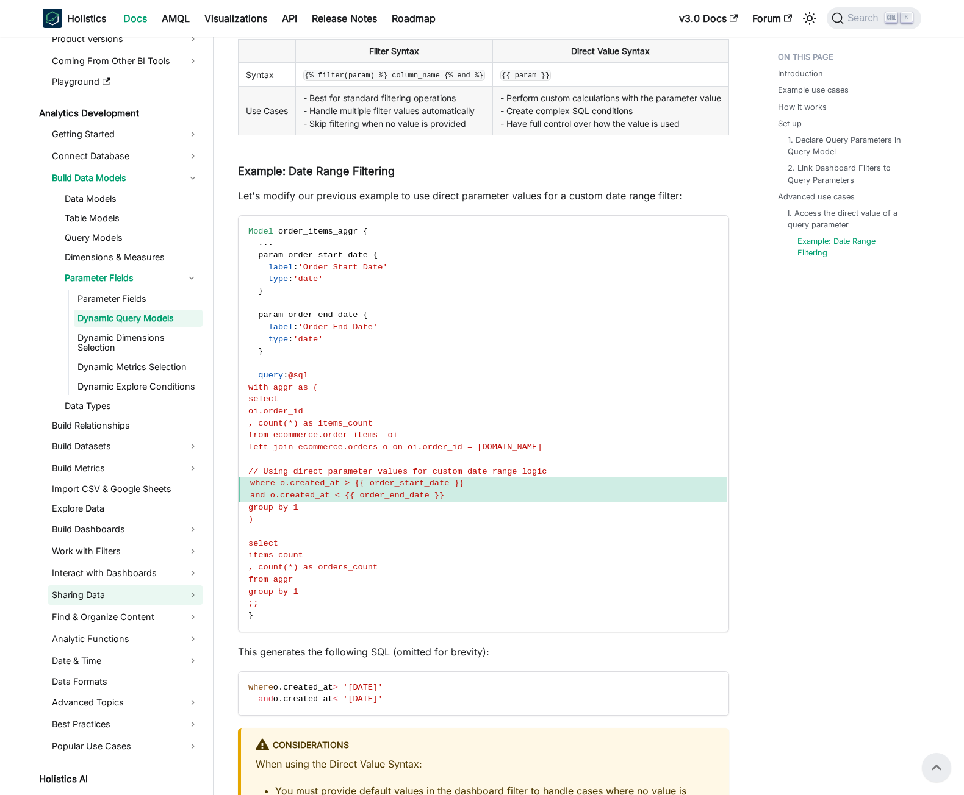
click at [77, 594] on link "Sharing Data" at bounding box center [125, 595] width 154 height 20
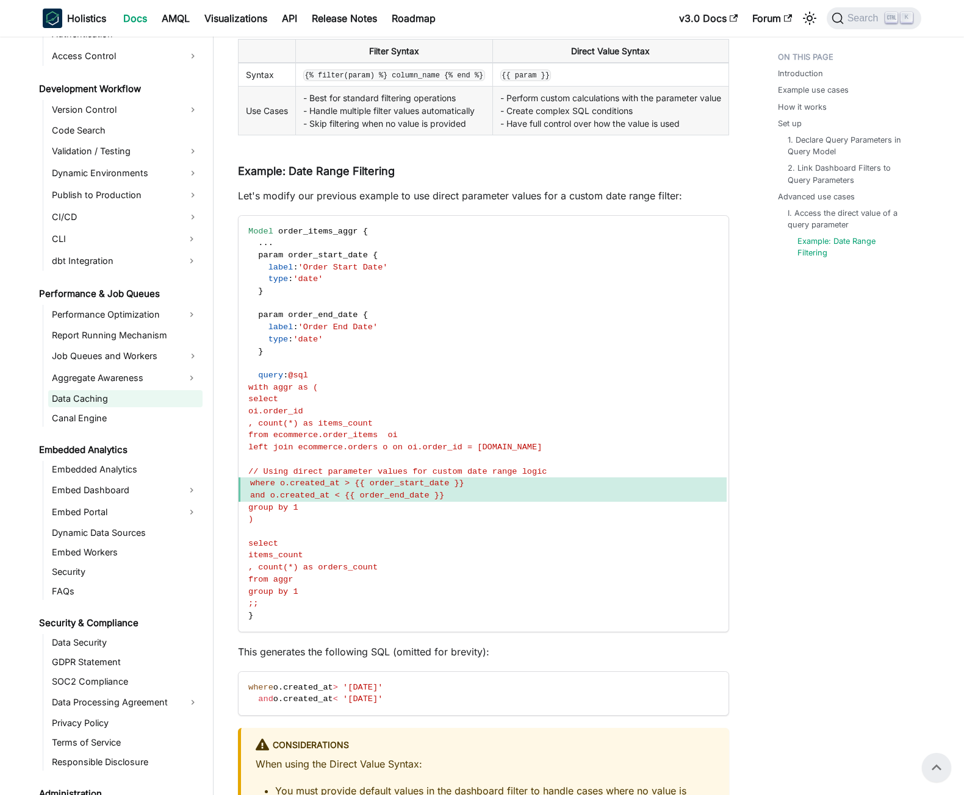
scroll to position [1220, 0]
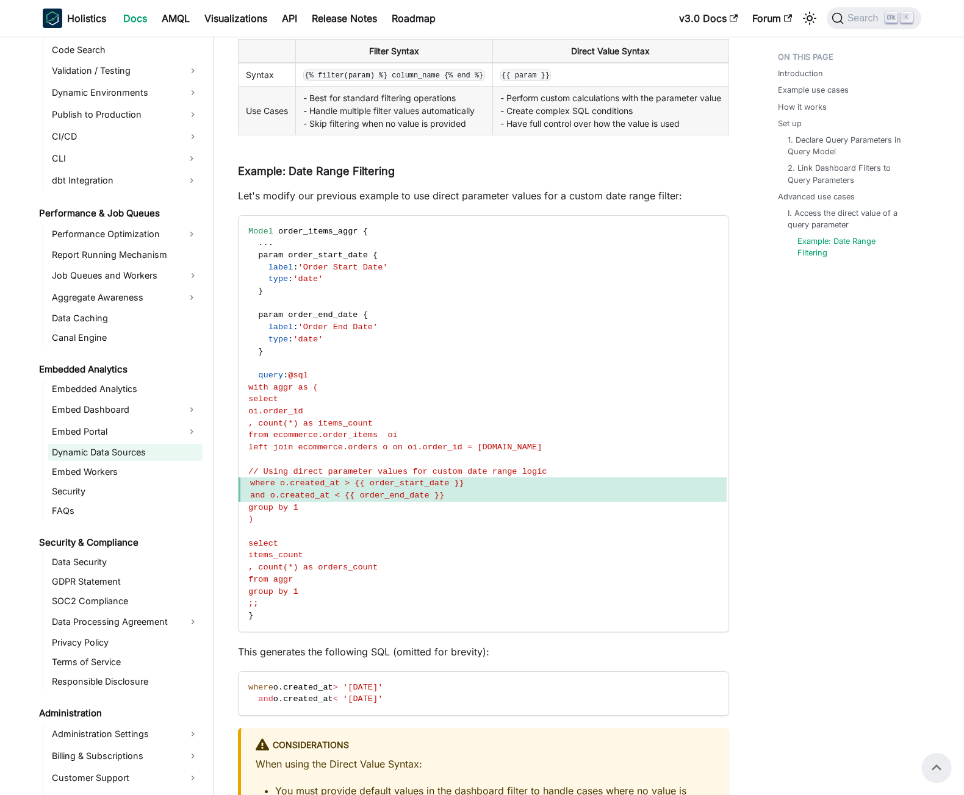
click at [98, 456] on link "Dynamic Data Sources" at bounding box center [125, 452] width 154 height 17
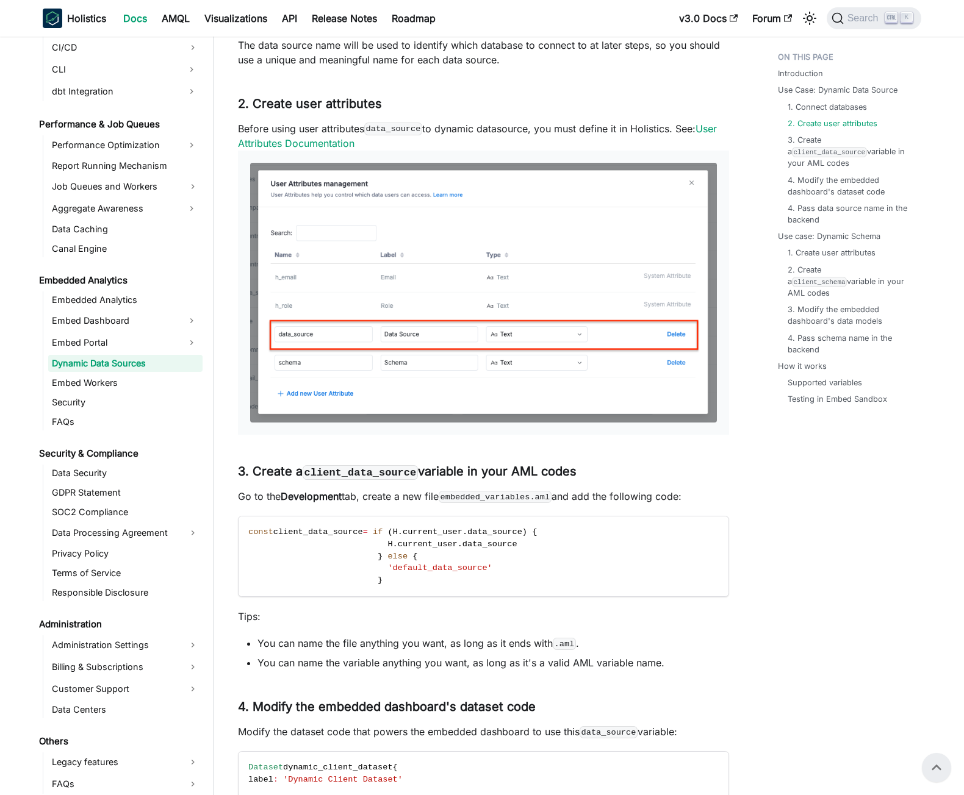
scroll to position [1312, 0]
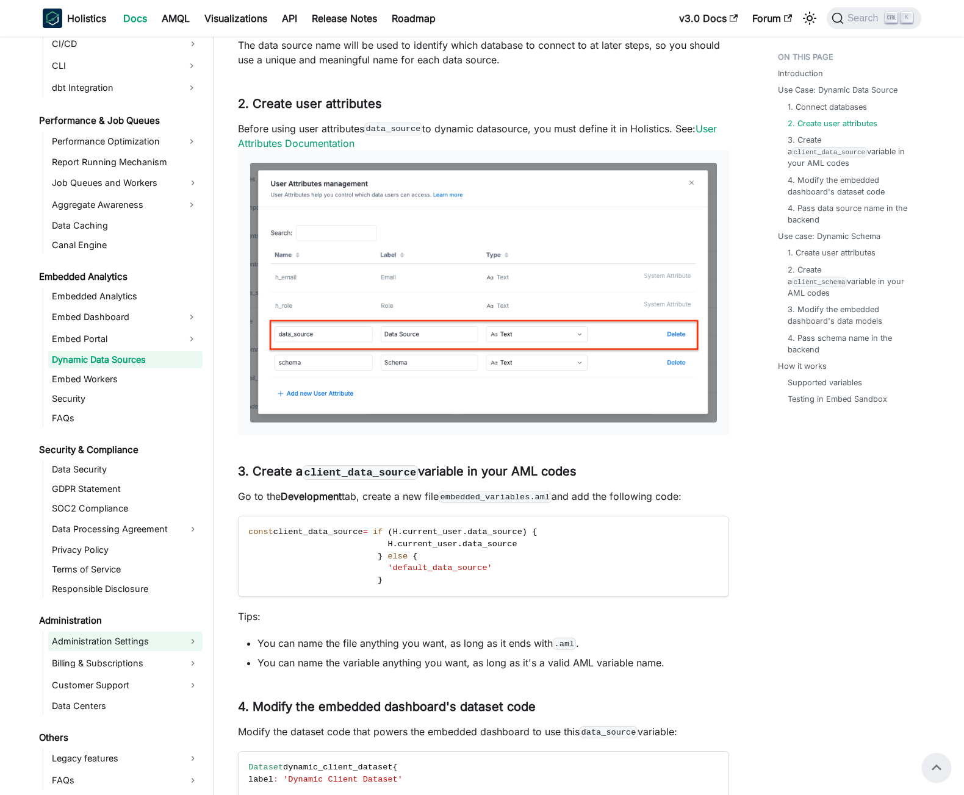
click at [176, 645] on link "Administration Settings" at bounding box center [125, 642] width 154 height 20
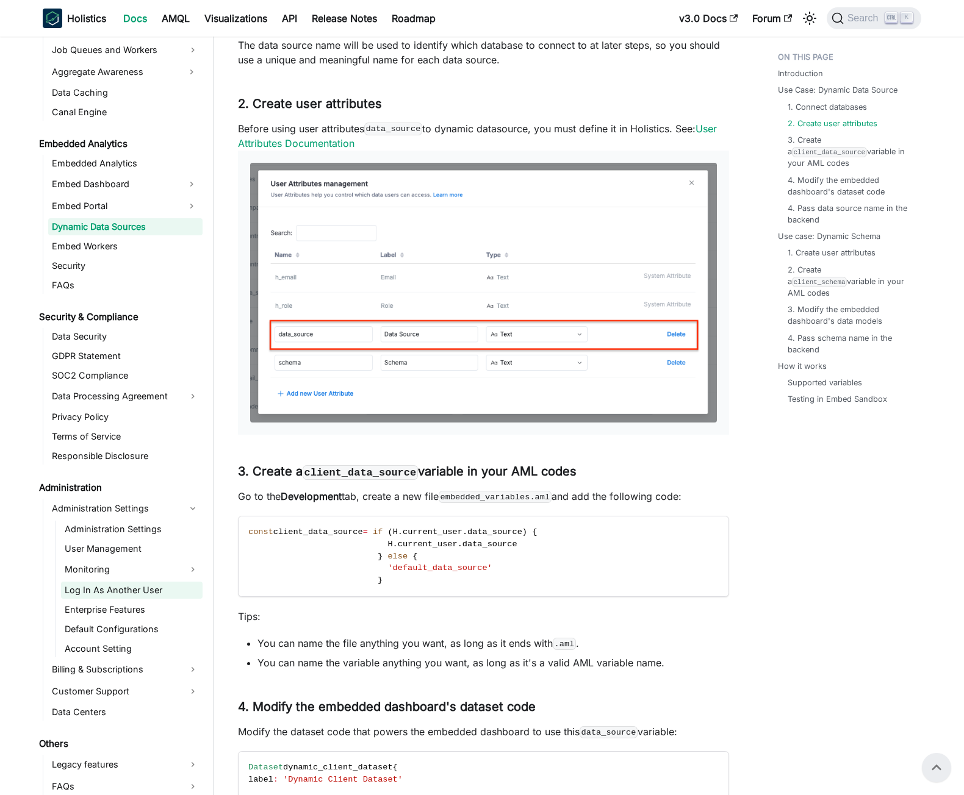
scroll to position [1451, 0]
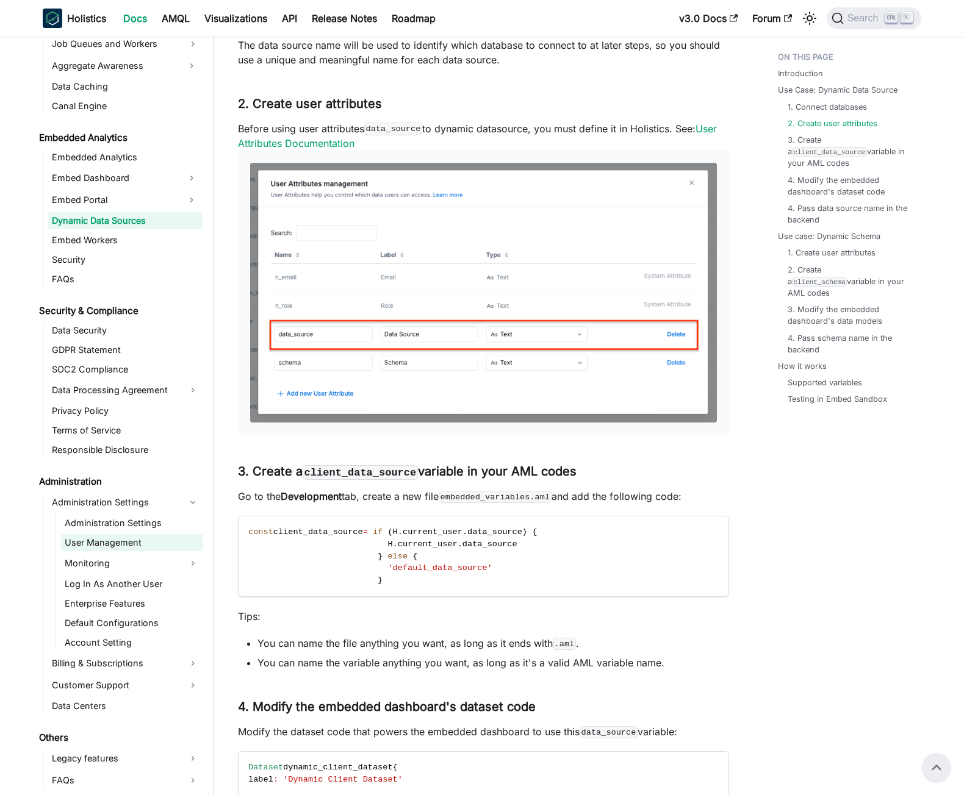
click at [113, 542] on link "User Management" at bounding box center [131, 542] width 141 height 17
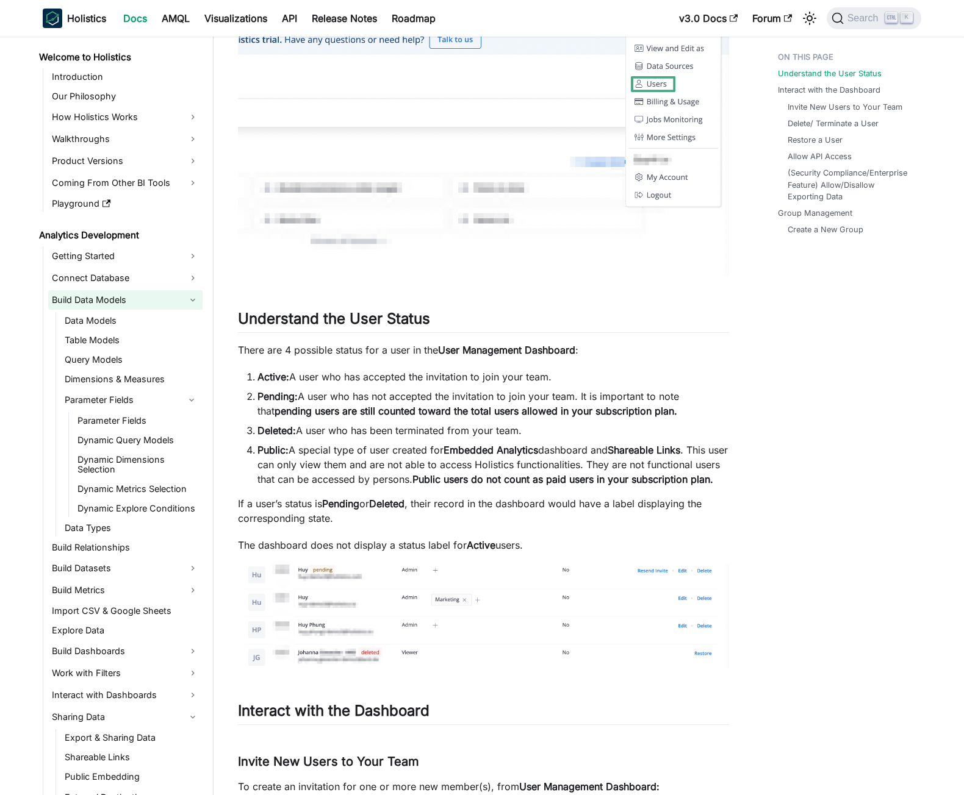
click at [191, 298] on link "Build Data Models" at bounding box center [125, 300] width 154 height 20
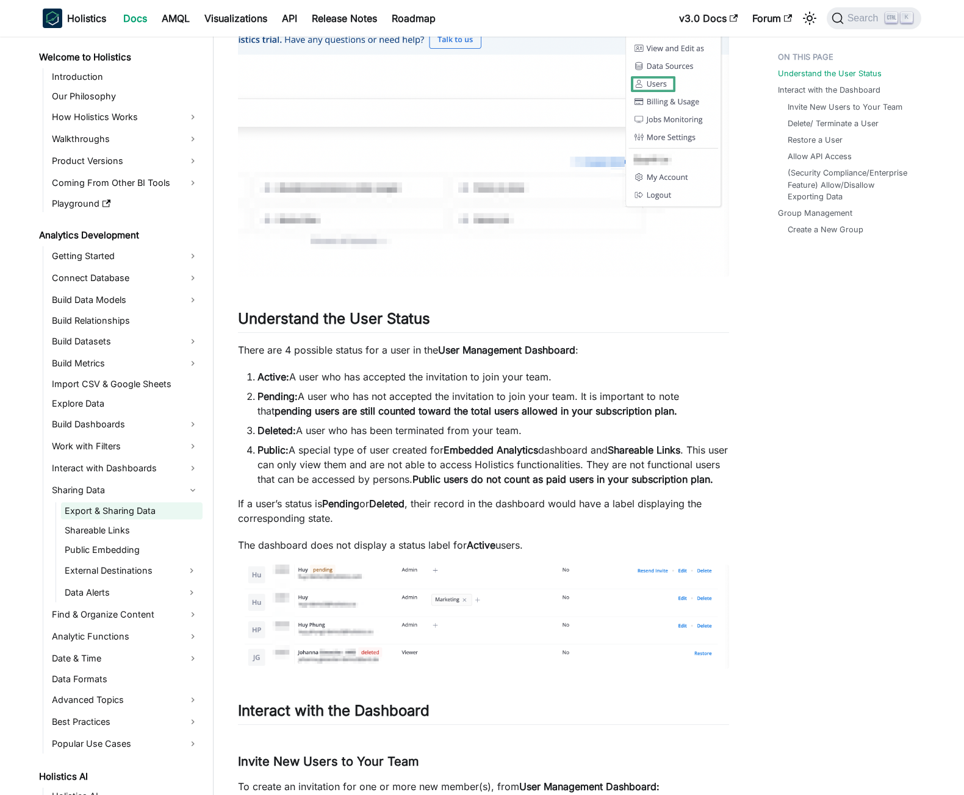
click at [100, 516] on link "Export & Sharing Data" at bounding box center [131, 511] width 141 height 17
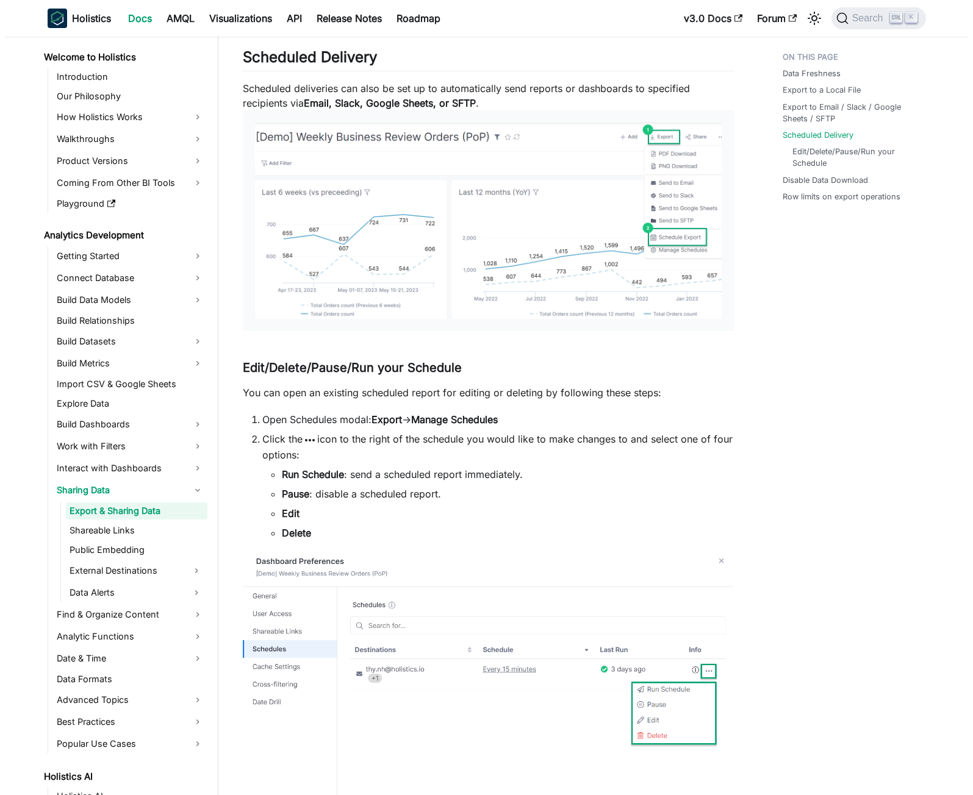
scroll to position [1830, 0]
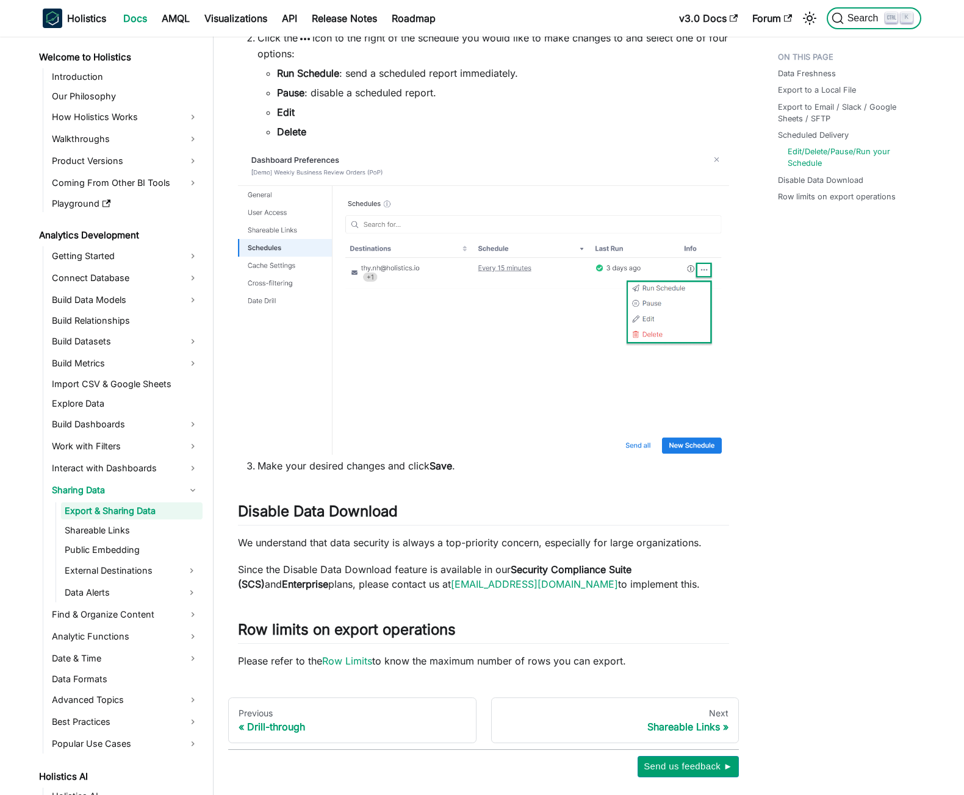
click at [852, 22] on span "Search" at bounding box center [864, 18] width 42 height 11
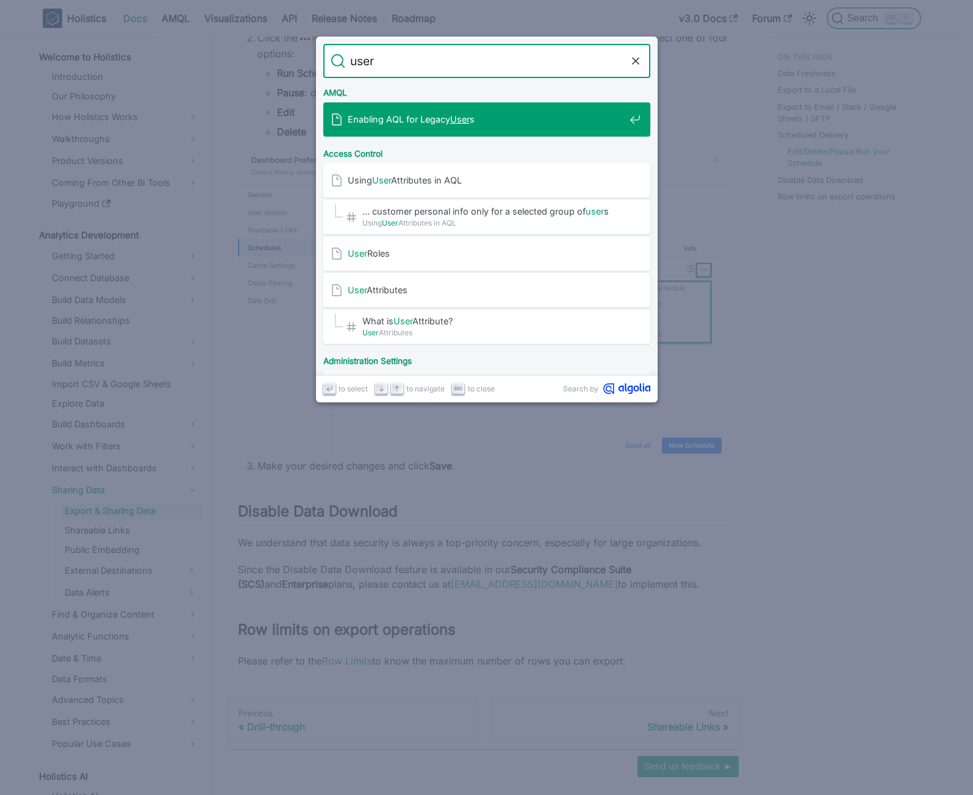
type input "users"
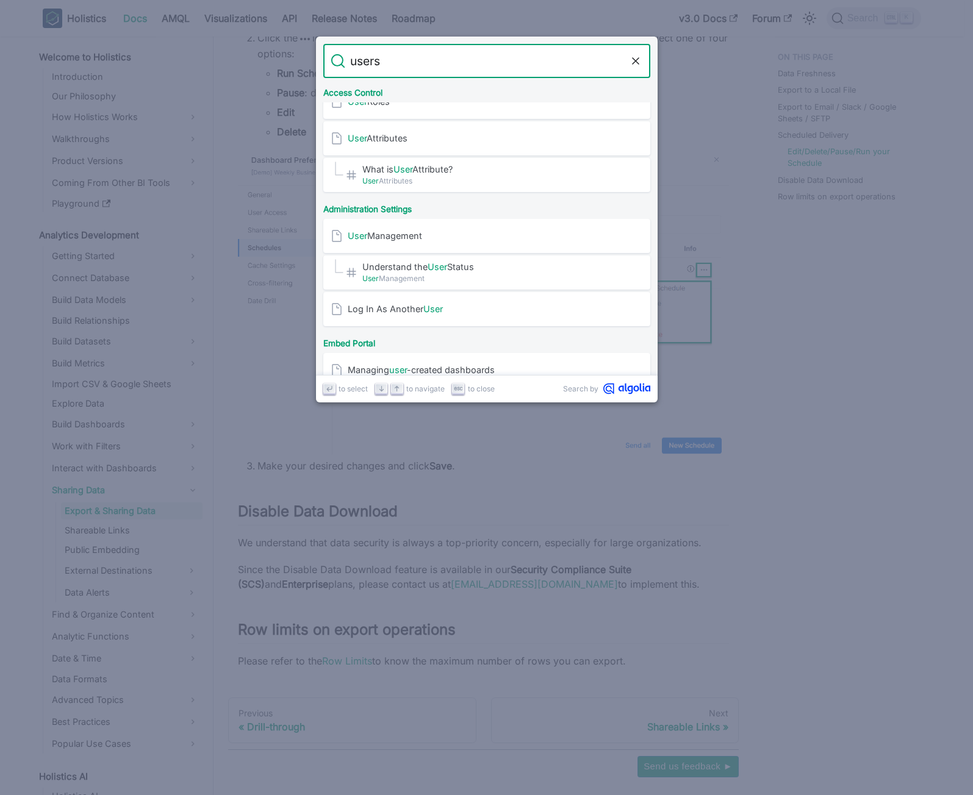
scroll to position [0, 0]
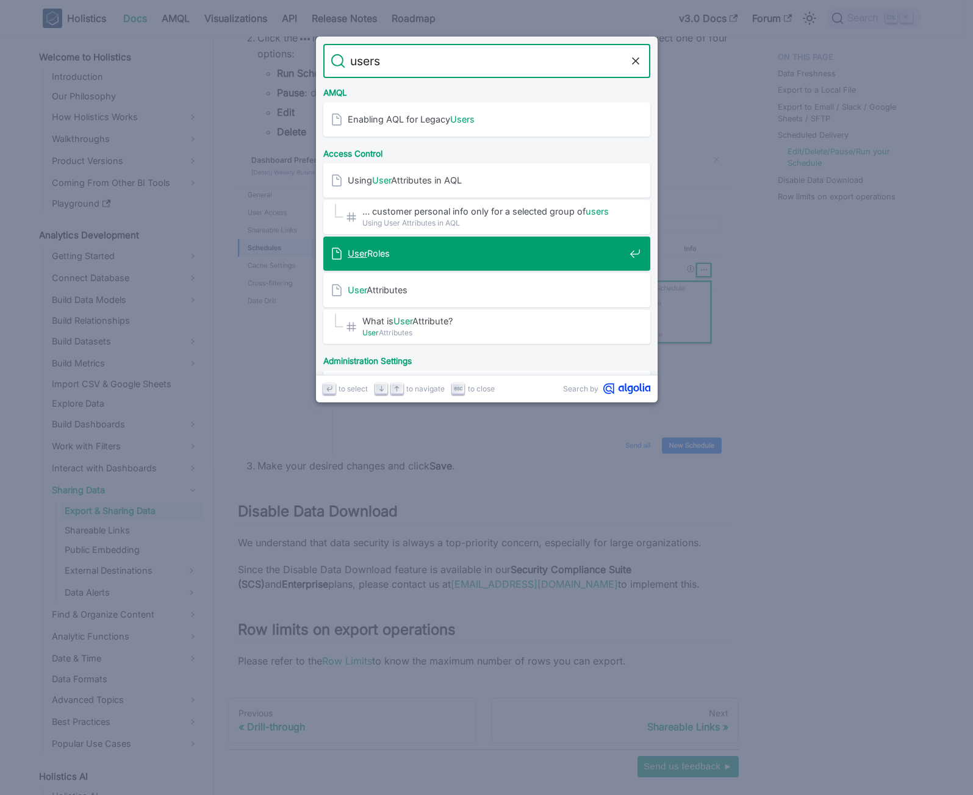
click at [521, 254] on span "User Roles" at bounding box center [486, 254] width 277 height 12
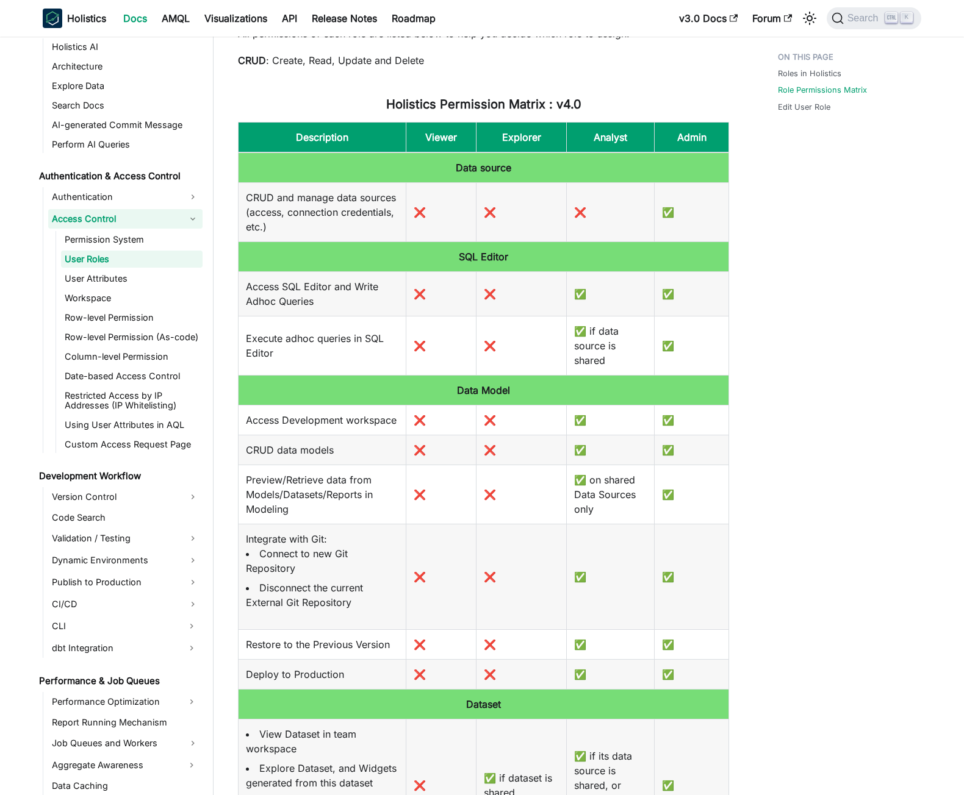
scroll to position [762, 0]
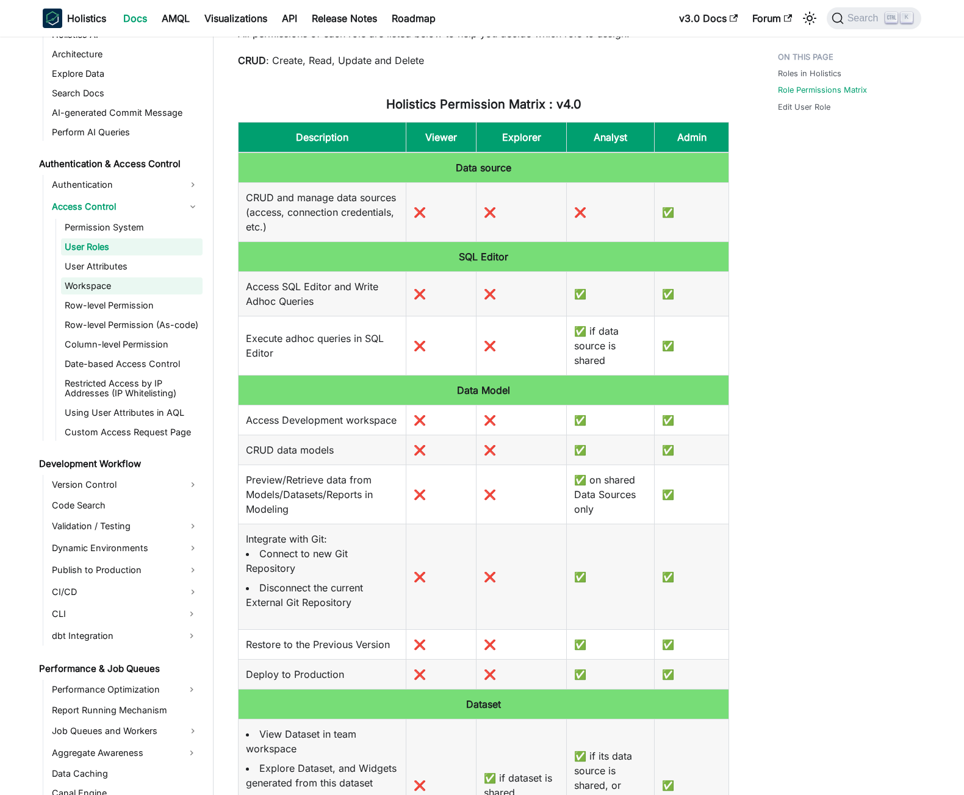
click at [91, 288] on link "Workspace" at bounding box center [131, 285] width 141 height 17
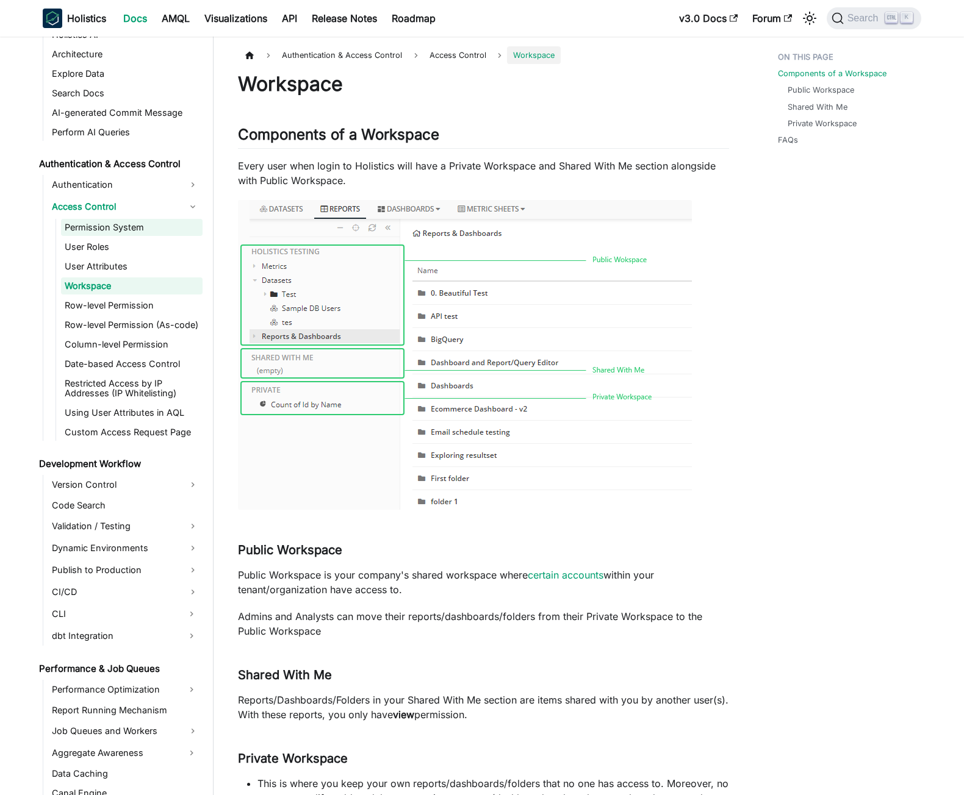
click at [91, 230] on link "Permission System" at bounding box center [131, 227] width 141 height 17
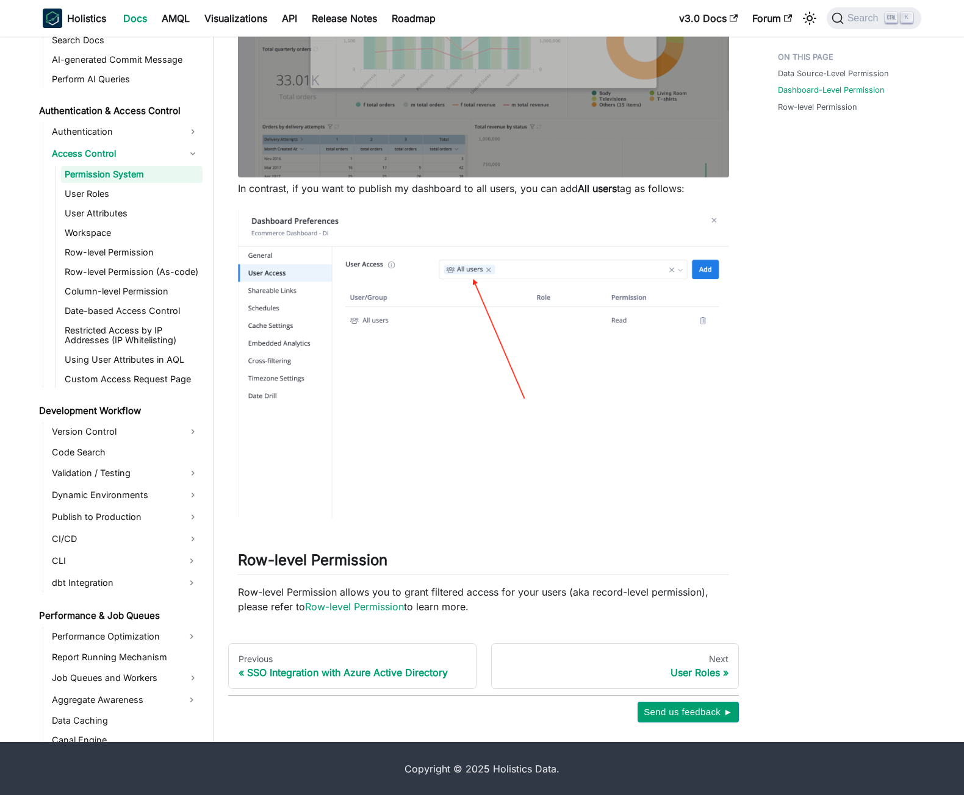
scroll to position [653, 0]
